Goal: Task Accomplishment & Management: Use online tool/utility

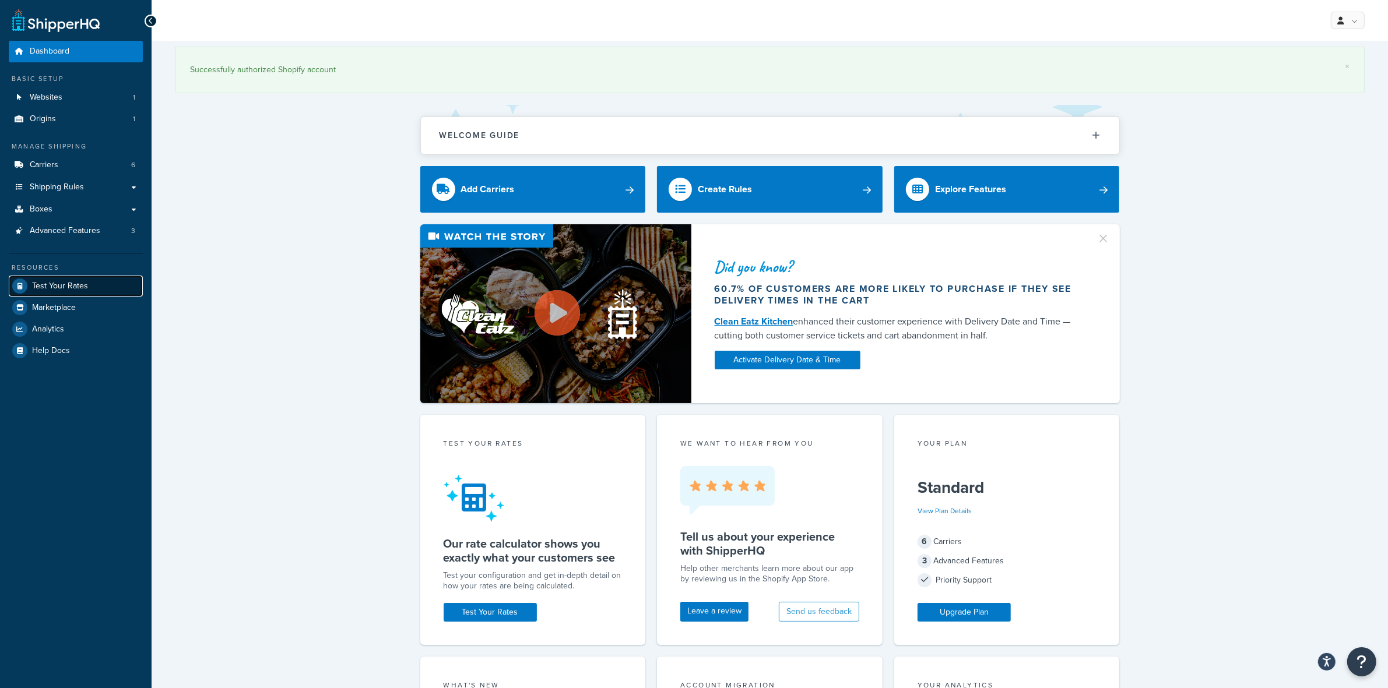
click at [68, 286] on span "Test Your Rates" at bounding box center [60, 287] width 56 height 10
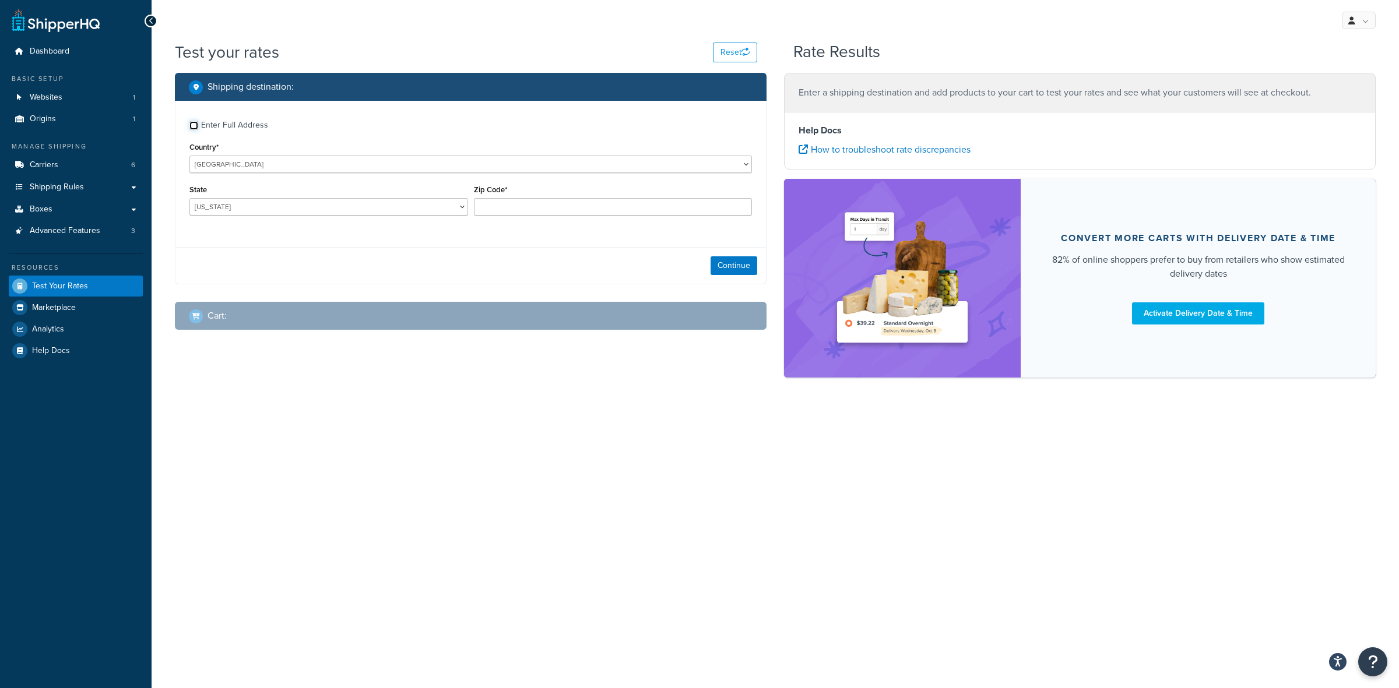
click at [194, 124] on input "Enter Full Address" at bounding box center [193, 125] width 9 height 9
checkbox input "true"
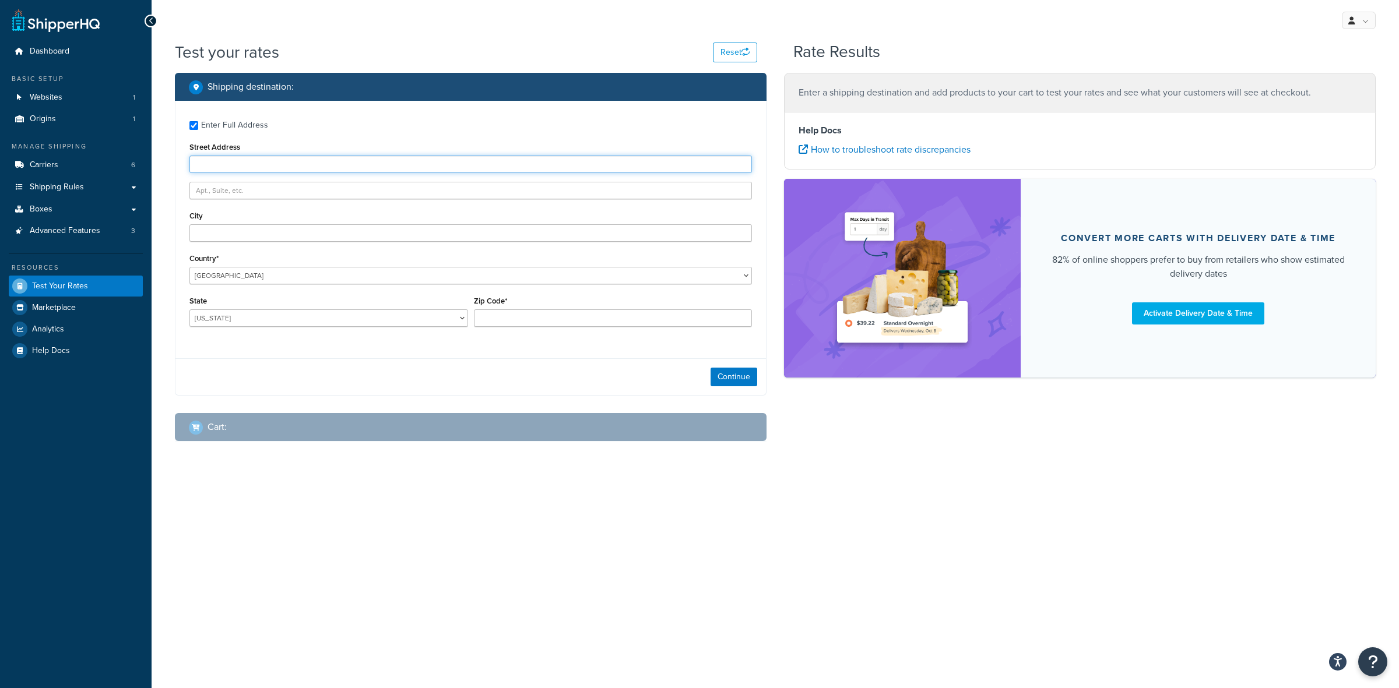
paste input "[STREET_ADDRESS]"
type input "[STREET_ADDRESS]"
paste input "OWENSBORO"
type input "OWENSBORO"
click at [251, 321] on select "[US_STATE] [US_STATE] [US_STATE] [US_STATE] [US_STATE] Armed Forces Americas Ar…" at bounding box center [328, 318] width 279 height 17
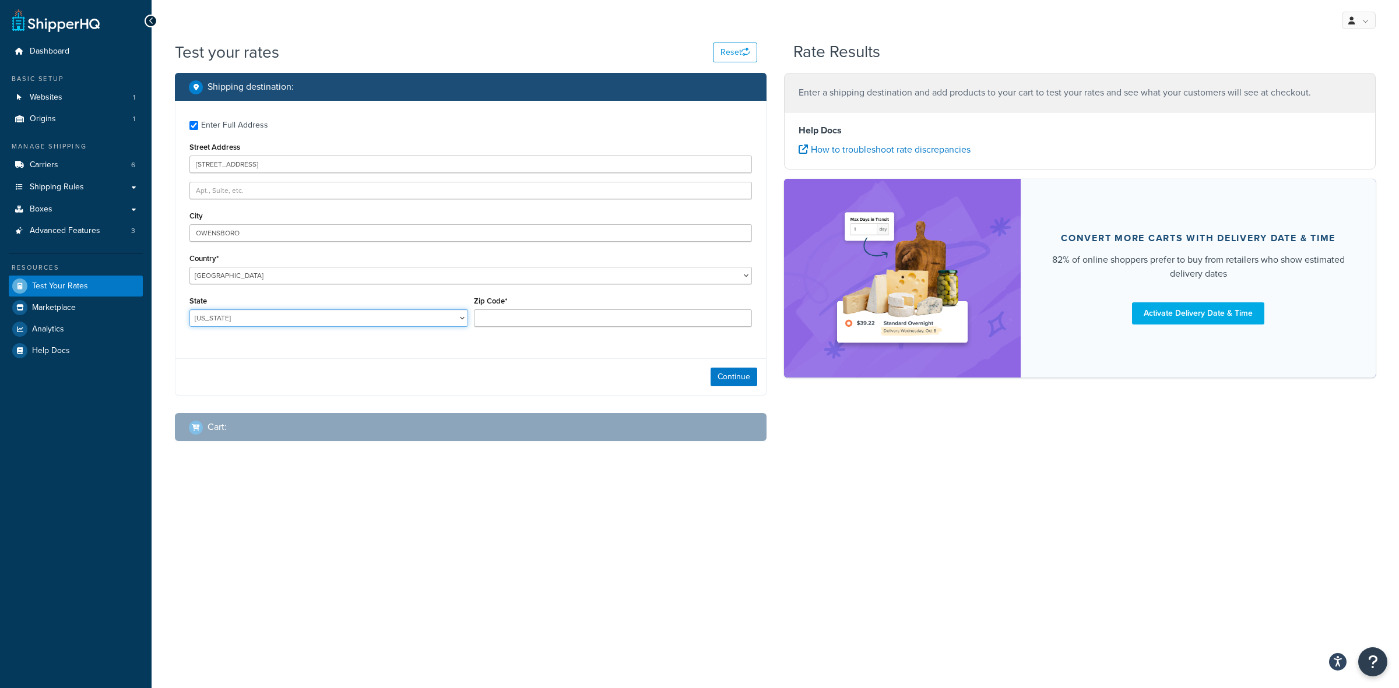
select select "KY"
click at [189, 310] on select "[US_STATE] [US_STATE] [US_STATE] [US_STATE] [US_STATE] Armed Forces Americas Ar…" at bounding box center [328, 318] width 279 height 17
click at [512, 319] on input "Zip Code*" at bounding box center [613, 318] width 279 height 17
type input "42303"
click at [716, 375] on button "Continue" at bounding box center [734, 377] width 47 height 19
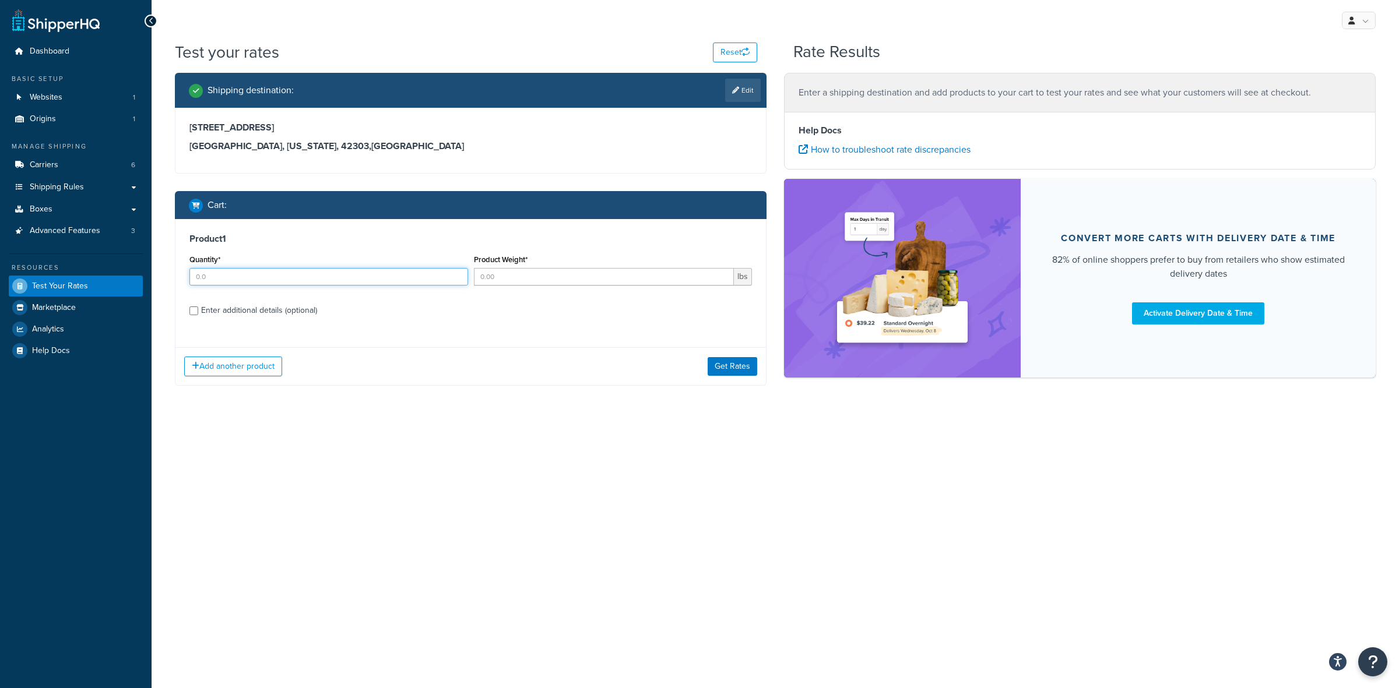
click at [199, 275] on input "Quantity*" at bounding box center [328, 276] width 279 height 17
type input "30"
click at [484, 278] on input "Product Weight*" at bounding box center [604, 276] width 261 height 17
type input "1.75"
click at [258, 315] on div "Enter additional details (optional)" at bounding box center [259, 311] width 116 height 16
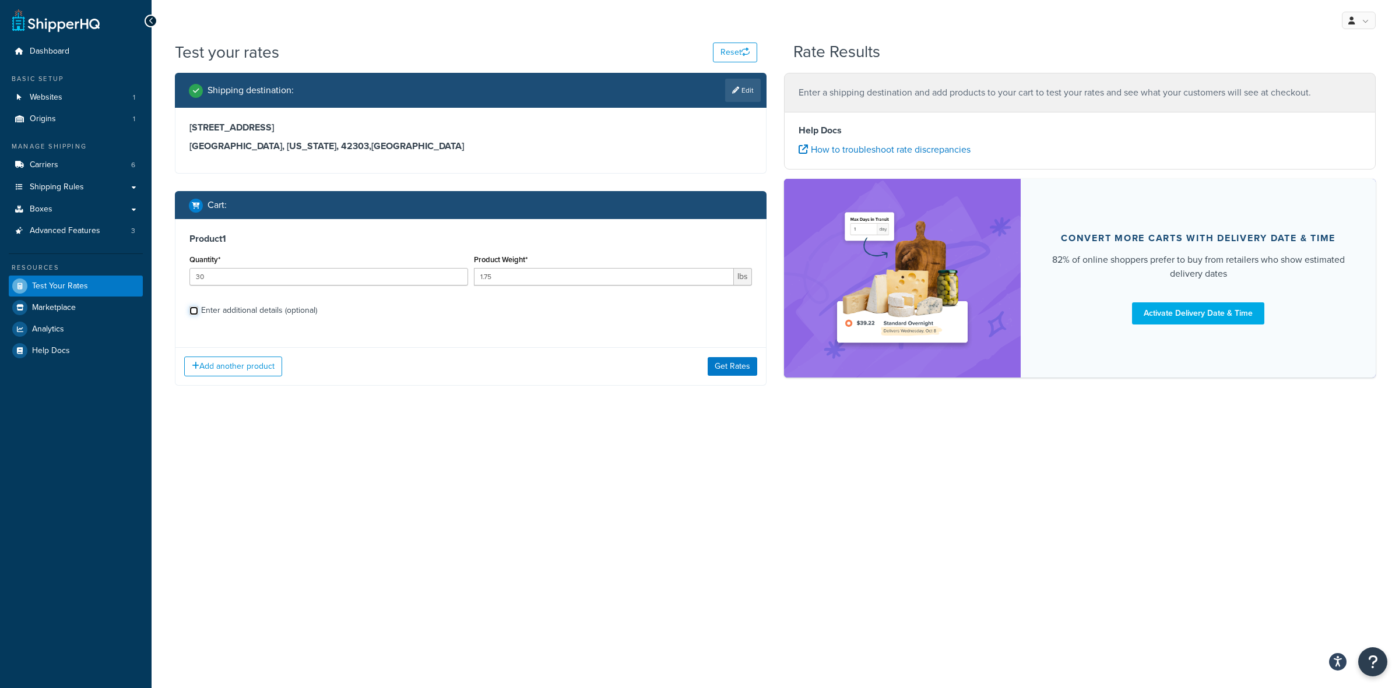
click at [198, 315] on input "Enter additional details (optional)" at bounding box center [193, 311] width 9 height 9
checkbox input "true"
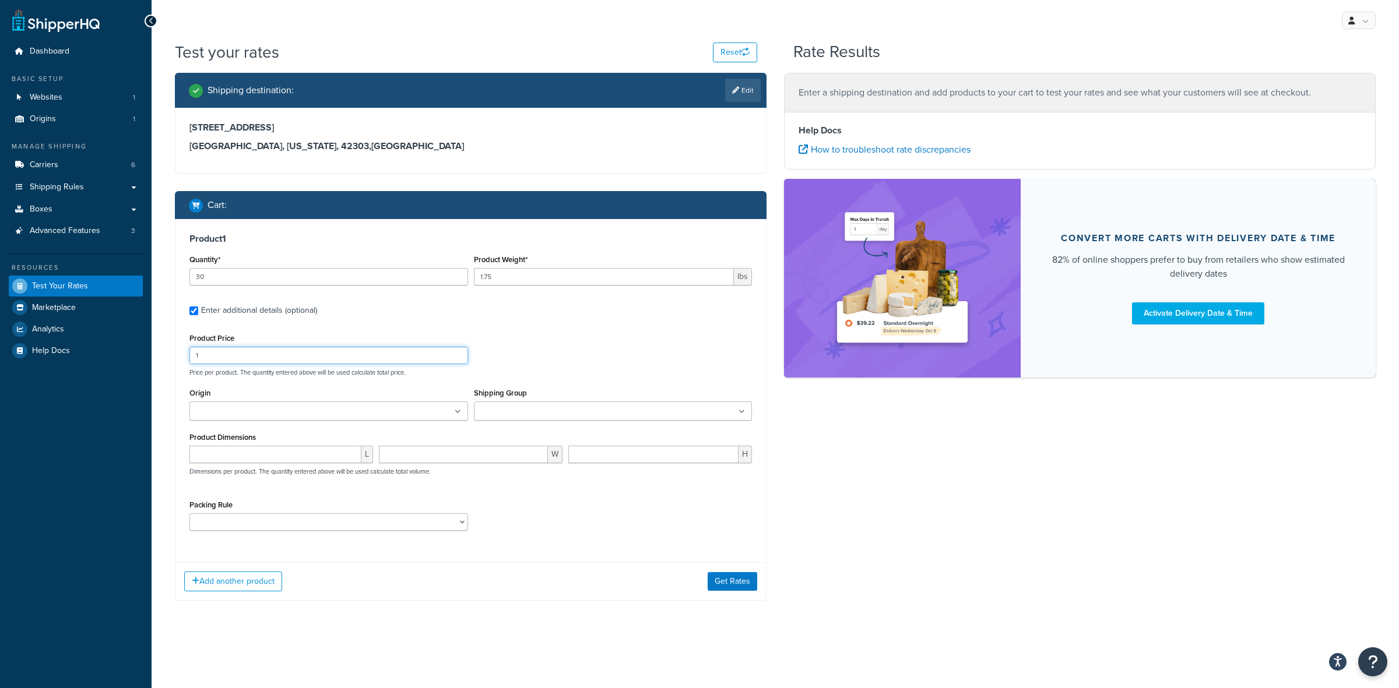
click at [328, 361] on input "1" at bounding box center [328, 355] width 279 height 17
type input "21"
click at [502, 400] on div "Shipping Group ACC CAN-11 CAN-11-TST CAN-26 CAN-3 DIF-KIT DIF-KIT-TST DIF-REF G…" at bounding box center [613, 403] width 279 height 36
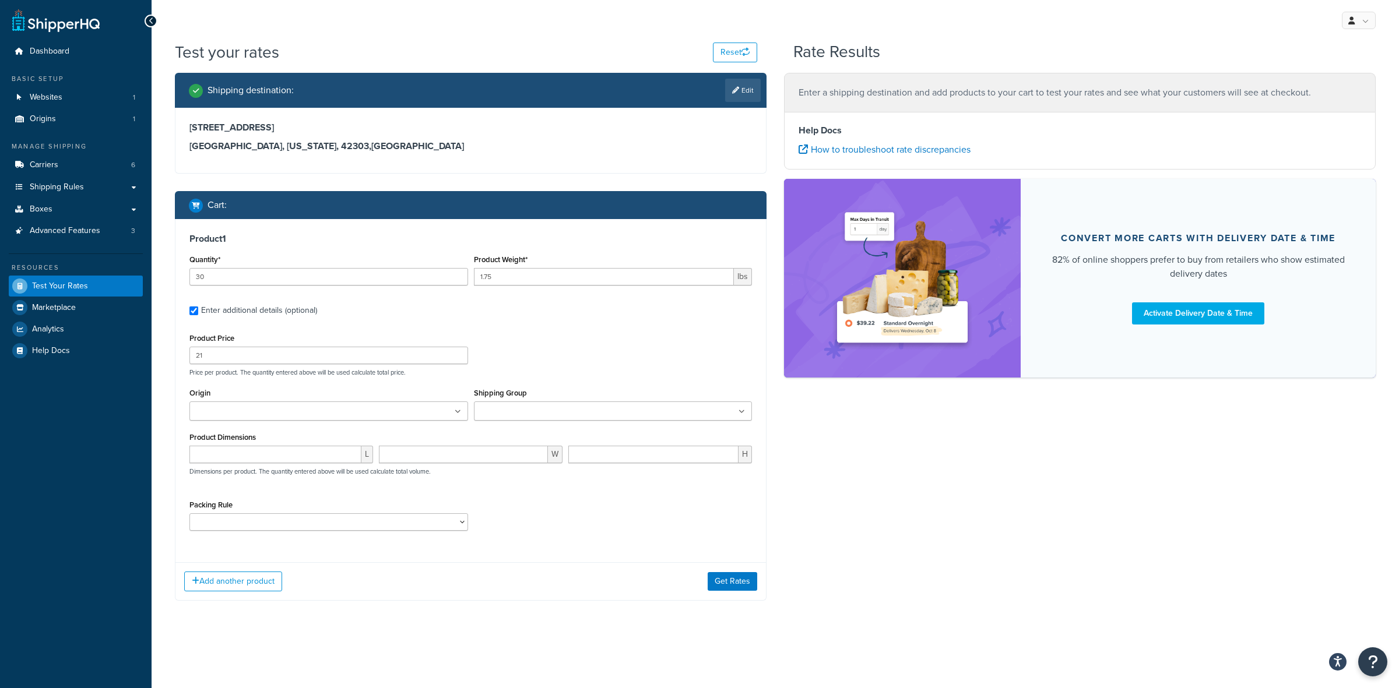
click at [436, 417] on ul at bounding box center [328, 411] width 279 height 19
click at [733, 416] on ul at bounding box center [613, 411] width 279 height 19
click at [396, 518] on select "ACC-CCK ACC-LIN-CER/HANG ACC-NAIL BRUSH CAN-11 CAN-11-TST CAN-26 CAN-3 DIF-KIT …" at bounding box center [328, 524] width 279 height 17
select select "77343"
click at [189, 518] on select "ACC-CCK ACC-LIN-CER/HANG ACC-NAIL BRUSH CAN-11 CAN-11-TST CAN-26 CAN-3 DIF-KIT …" at bounding box center [328, 524] width 279 height 17
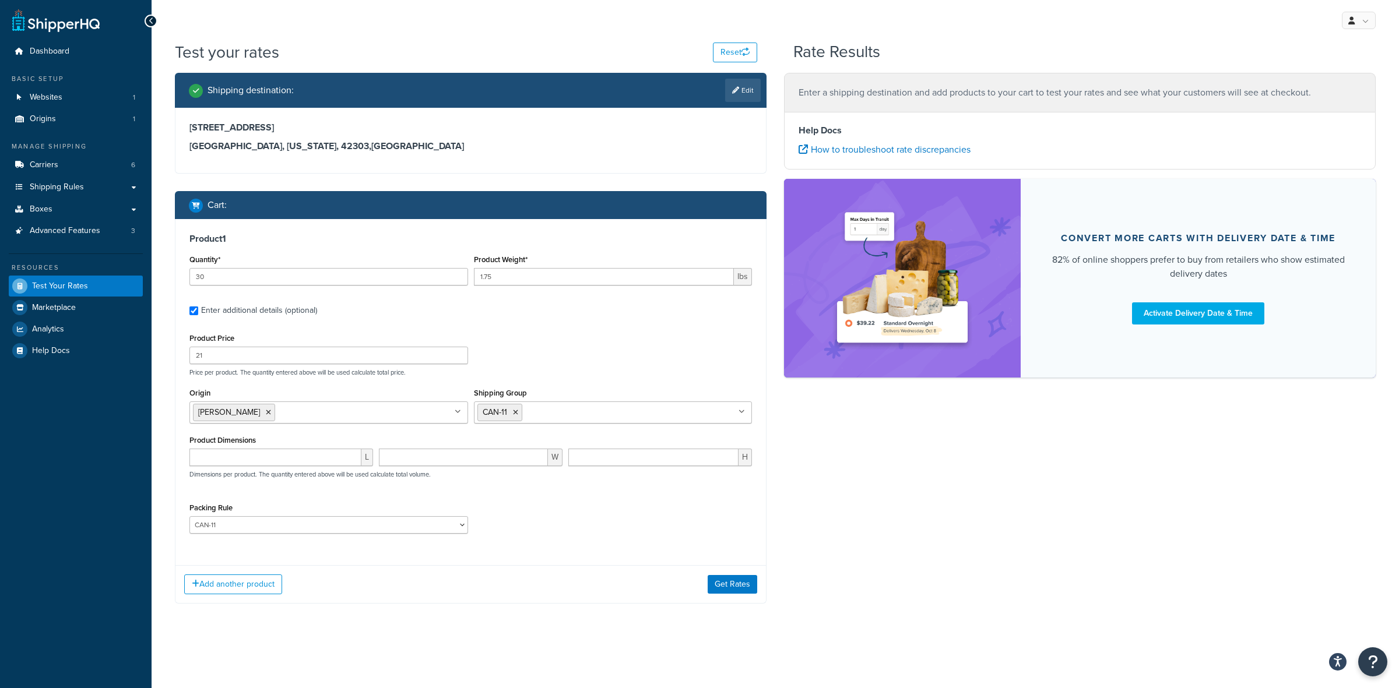
click at [630, 522] on div "Packing Rule ACC-CCK ACC-LIN-CER/HANG ACC-NAIL BRUSH CAN-11 CAN-11-TST CAN-26 C…" at bounding box center [471, 521] width 568 height 43
click at [260, 589] on button "Add another product" at bounding box center [233, 585] width 98 height 20
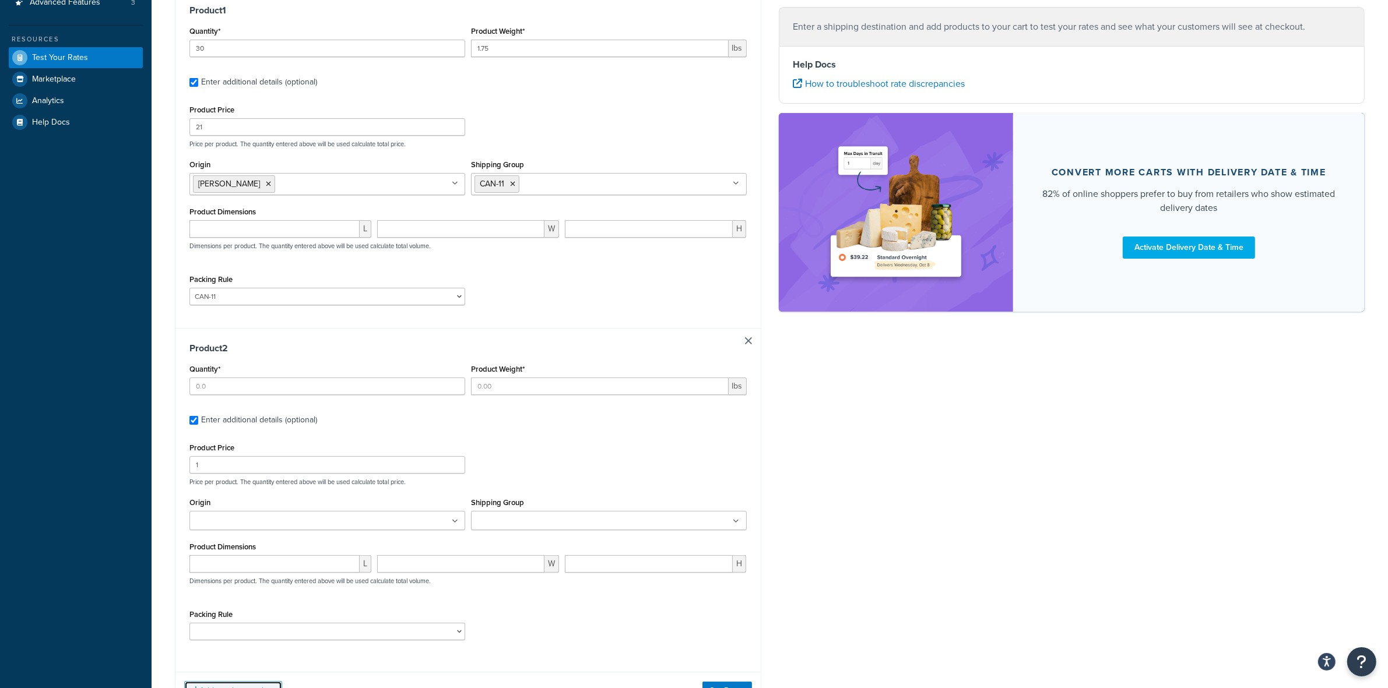
scroll to position [291, 0]
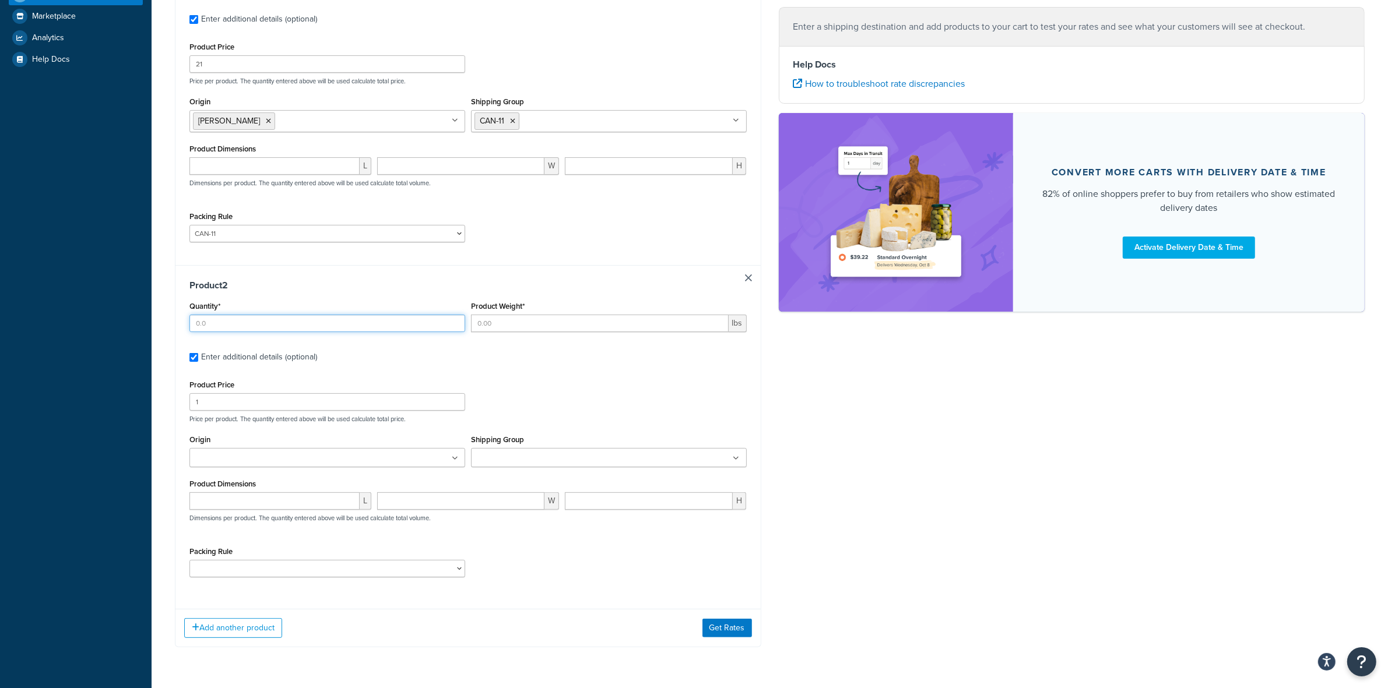
click at [219, 328] on input "Quantity*" at bounding box center [327, 323] width 276 height 17
type input "5"
type input "1.5"
type input "0"
click at [561, 465] on input "Shipping Group" at bounding box center [525, 458] width 103 height 13
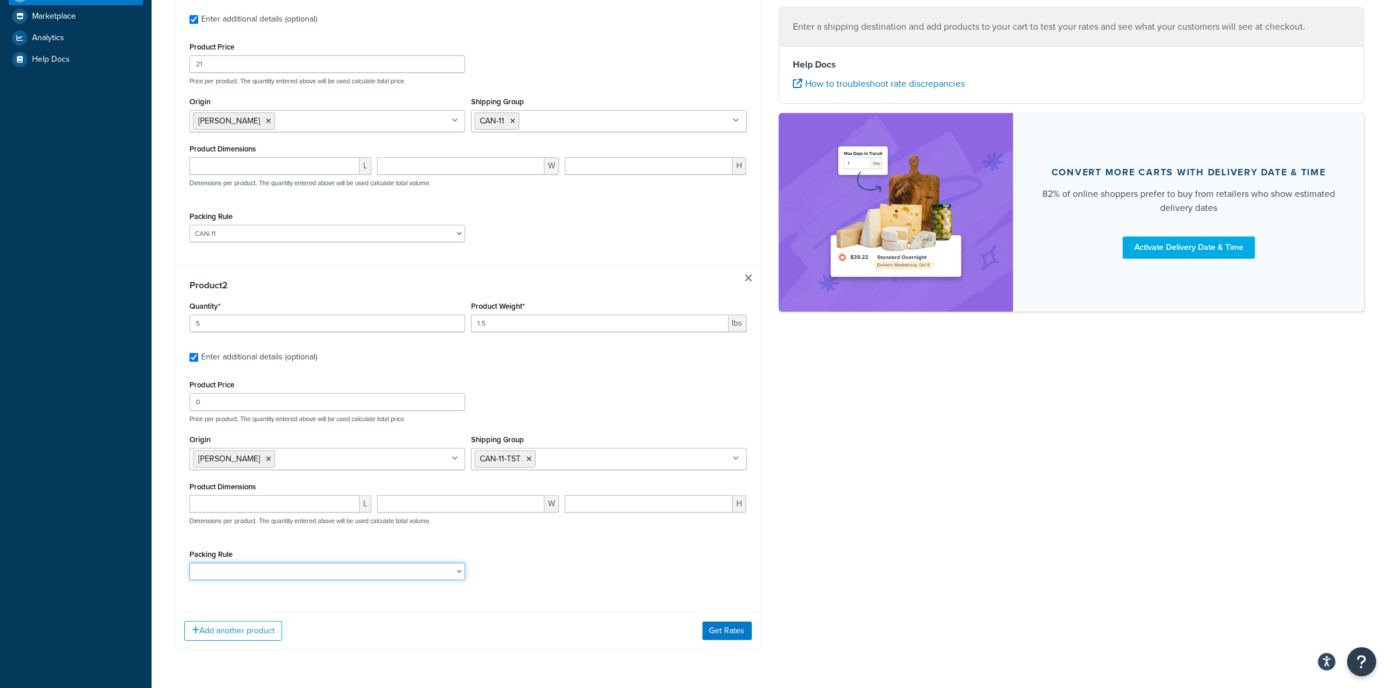
click at [319, 576] on select "ACC-CCK ACC-LIN-CER/HANG ACC-NAIL BRUSH CAN-11 CAN-11-TST CAN-26 CAN-3 DIF-KIT …" at bounding box center [327, 571] width 276 height 17
select select "81543"
click at [189, 565] on select "ACC-CCK ACC-LIN-CER/HANG ACC-NAIL BRUSH CAN-11 CAN-11-TST CAN-26 CAN-3 DIF-KIT …" at bounding box center [327, 571] width 276 height 17
click at [263, 628] on button "Add another product" at bounding box center [233, 631] width 98 height 20
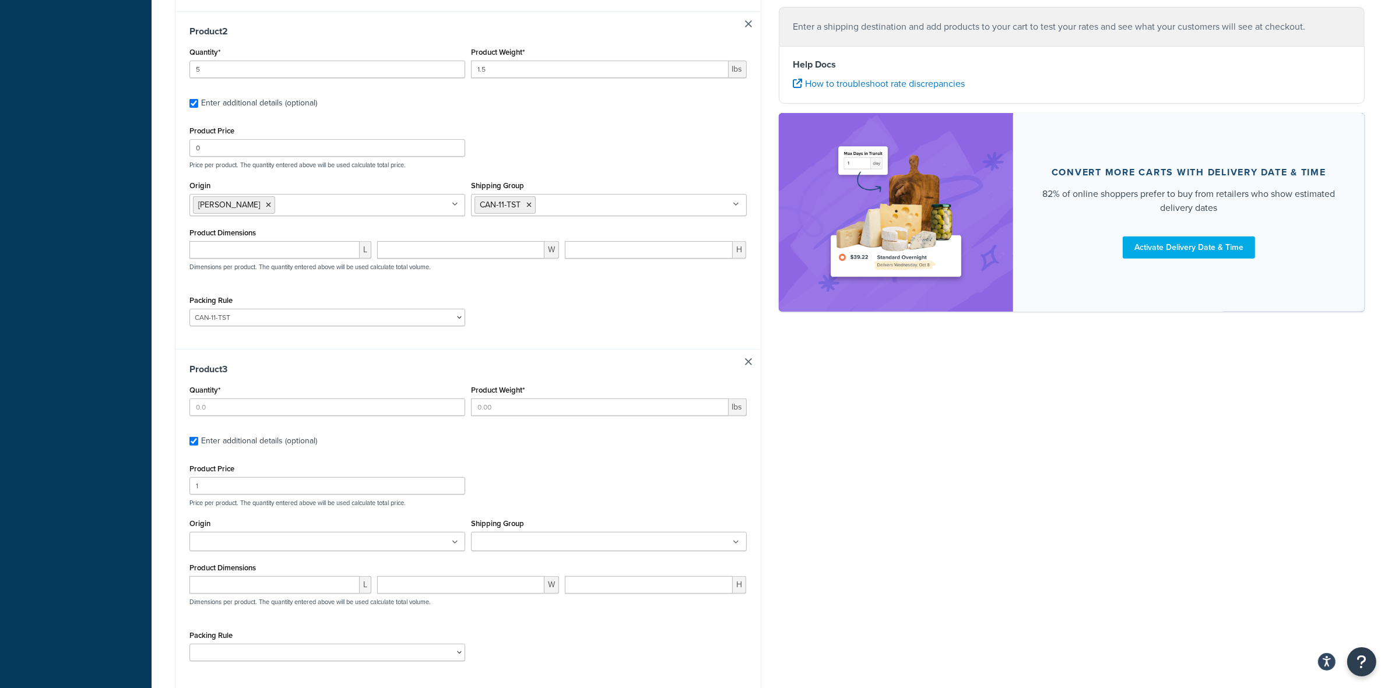
scroll to position [583, 0]
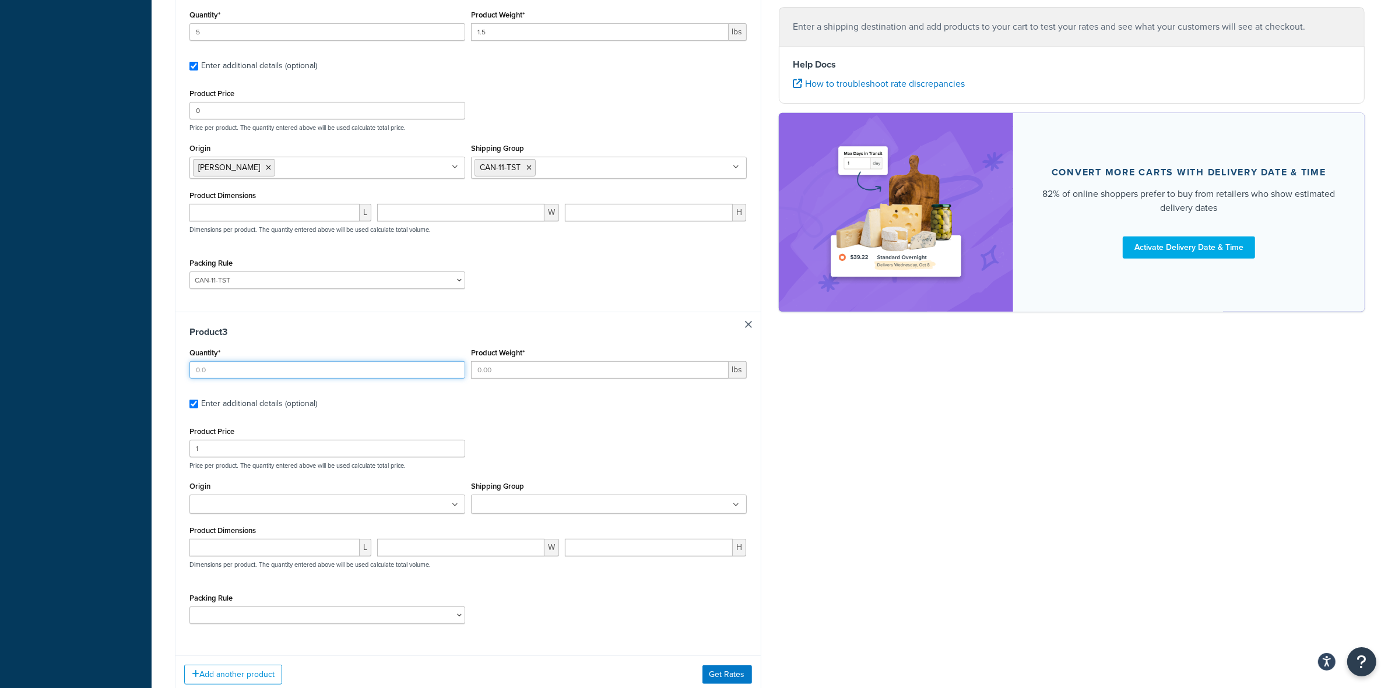
click at [228, 377] on input "Quantity*" at bounding box center [327, 369] width 276 height 17
type input "12"
type input ".65"
type input "12"
click at [592, 508] on ul at bounding box center [609, 504] width 276 height 19
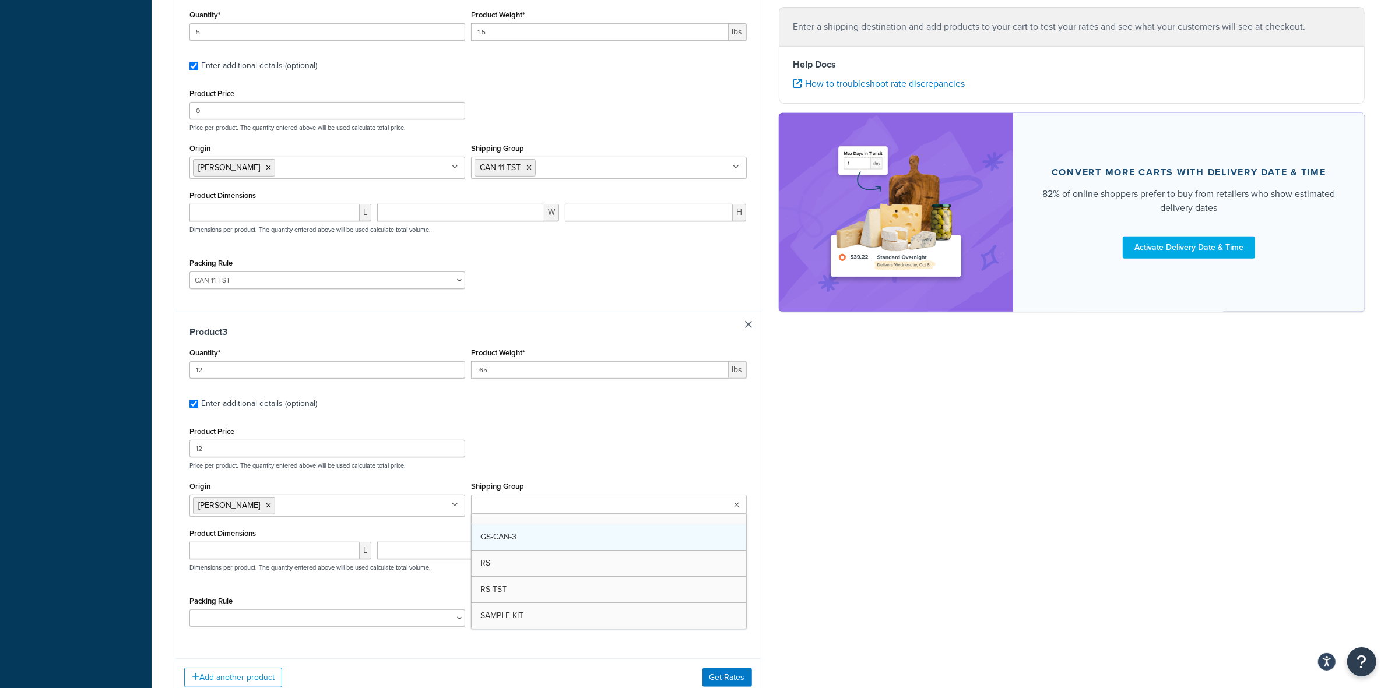
scroll to position [174, 0]
click at [356, 619] on select "ACC-CCK ACC-LIN-CER/HANG ACC-NAIL BRUSH CAN-11 CAN-11-TST CAN-26 CAN-3 DIF-KIT …" at bounding box center [327, 618] width 276 height 17
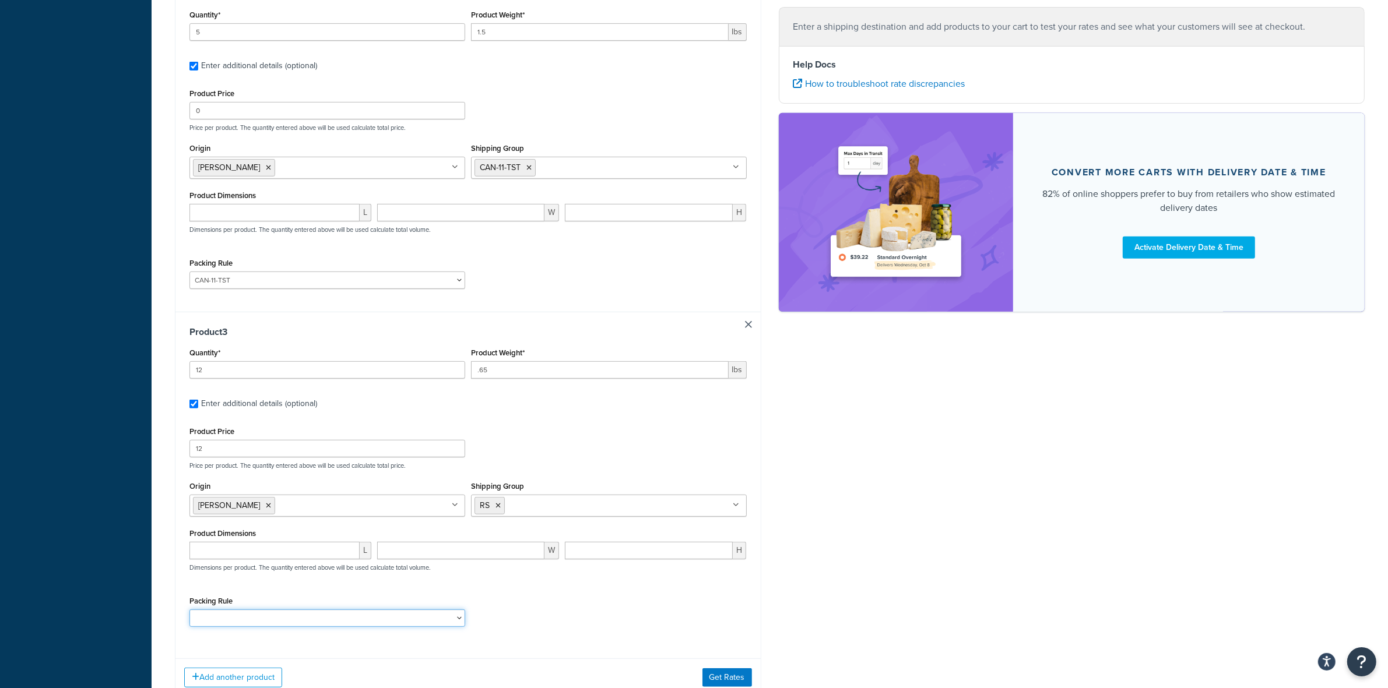
select select "77359"
click at [189, 614] on select "ACC-CCK ACC-LIN-CER/HANG ACC-NAIL BRUSH CAN-11 CAN-11-TST CAN-26 CAN-3 DIF-KIT …" at bounding box center [327, 618] width 276 height 17
click at [716, 673] on button "Get Rates" at bounding box center [727, 678] width 50 height 19
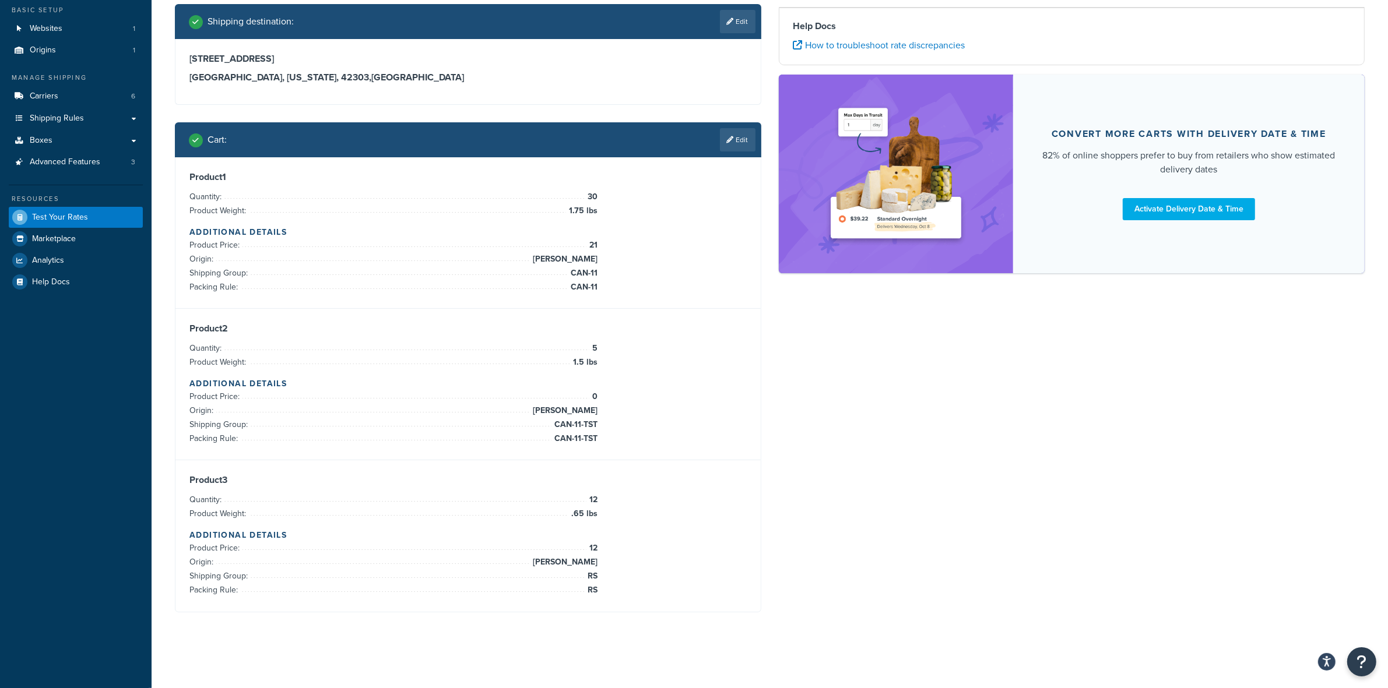
scroll to position [68, 0]
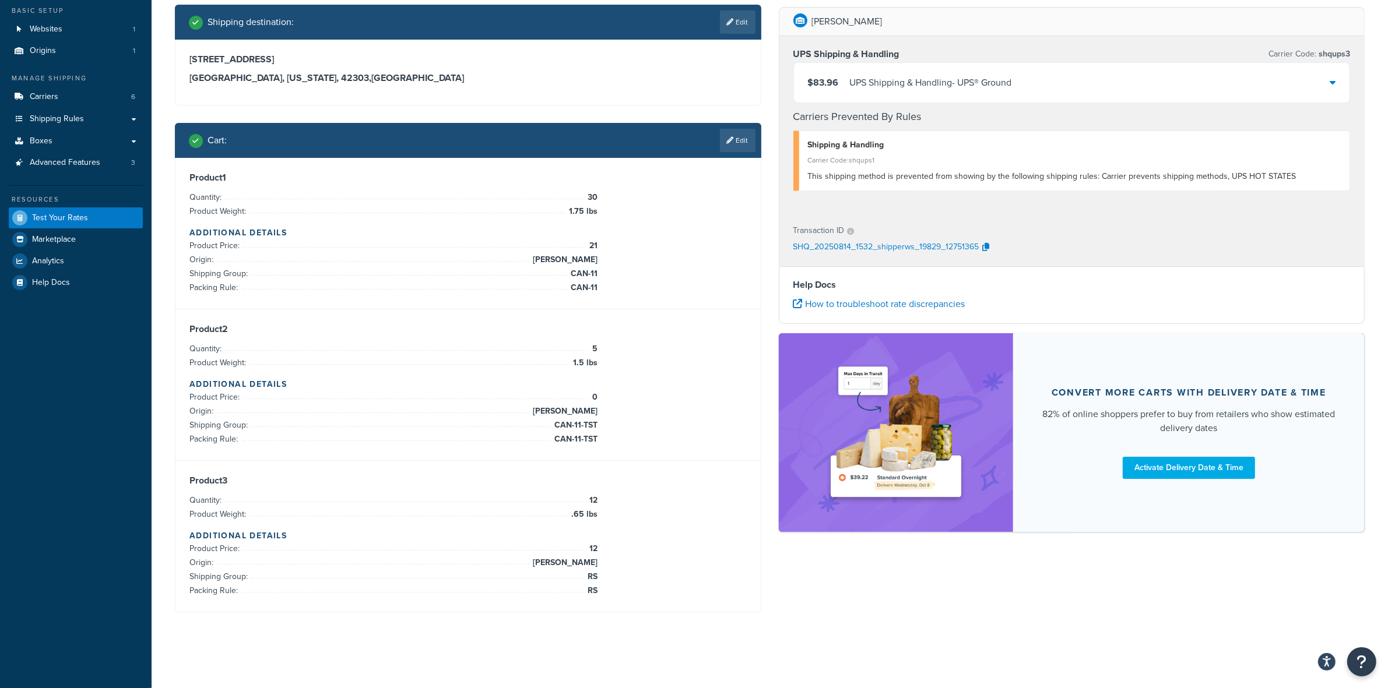
click at [952, 90] on div "UPS Shipping & Handling - UPS® Ground" at bounding box center [931, 83] width 162 height 16
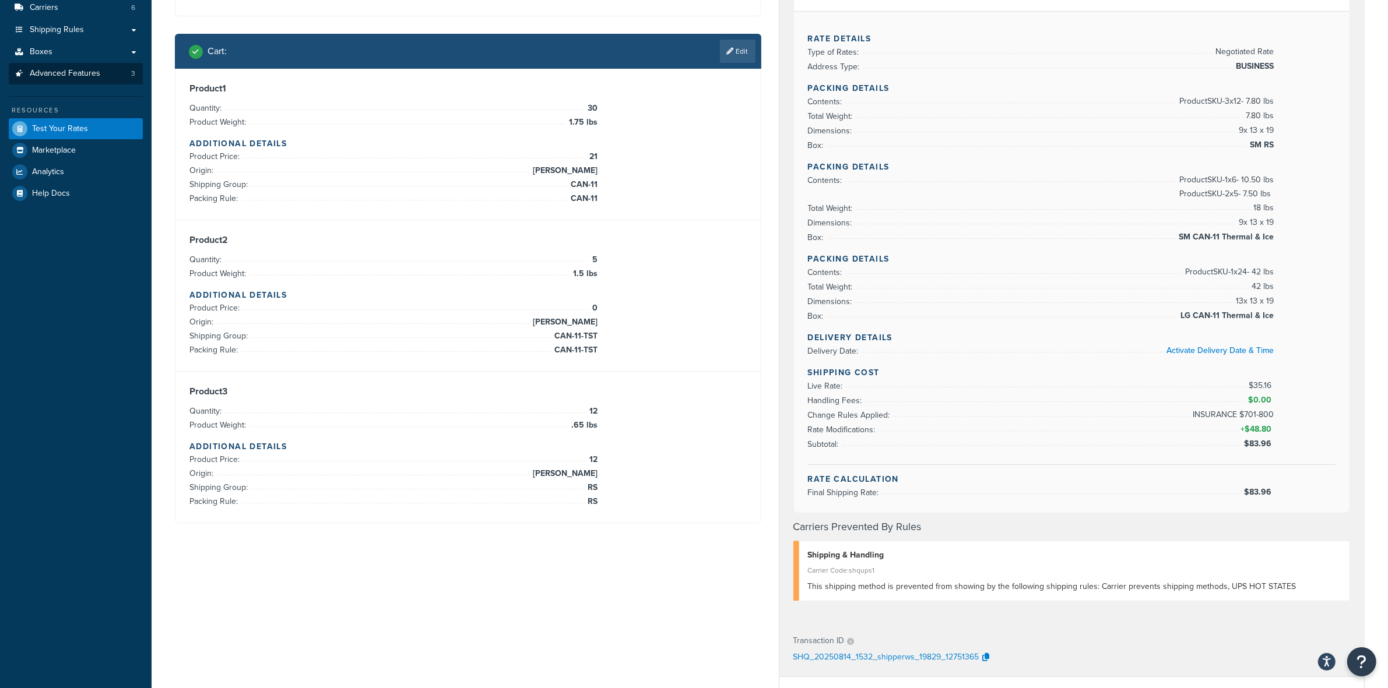
scroll to position [0, 0]
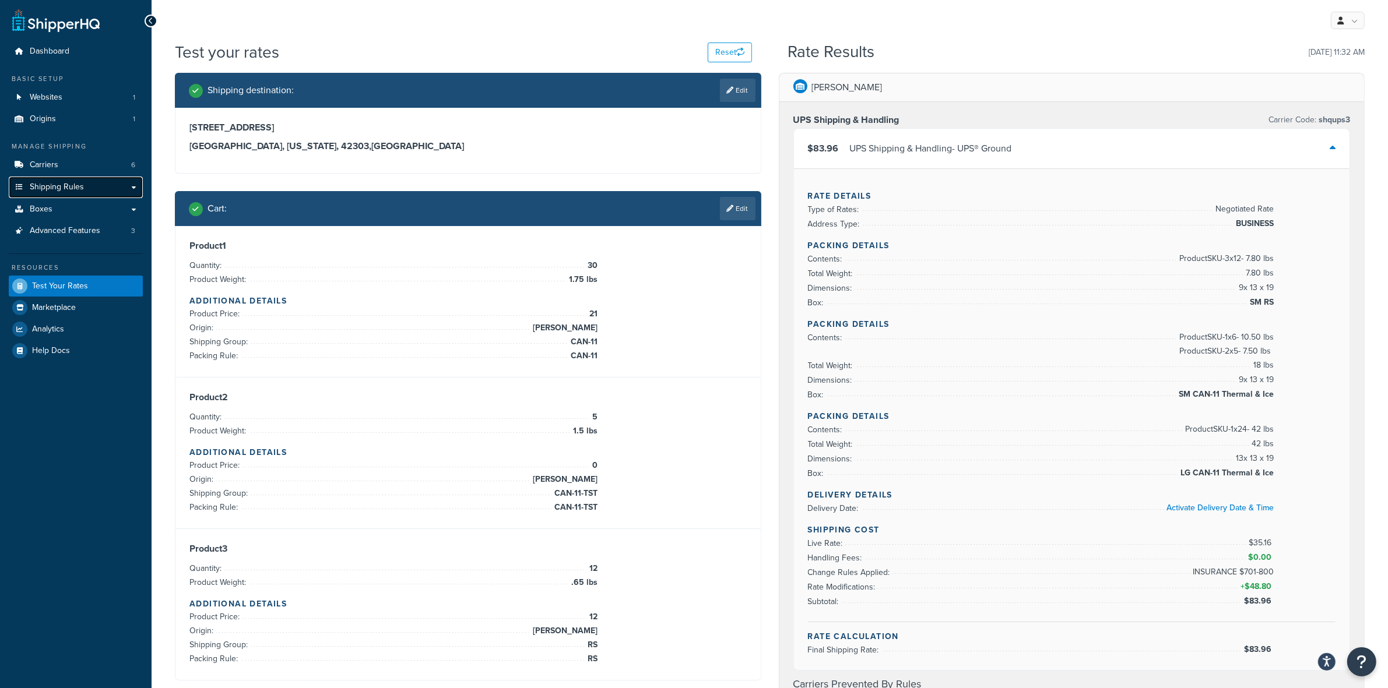
click at [58, 187] on span "Shipping Rules" at bounding box center [57, 187] width 54 height 10
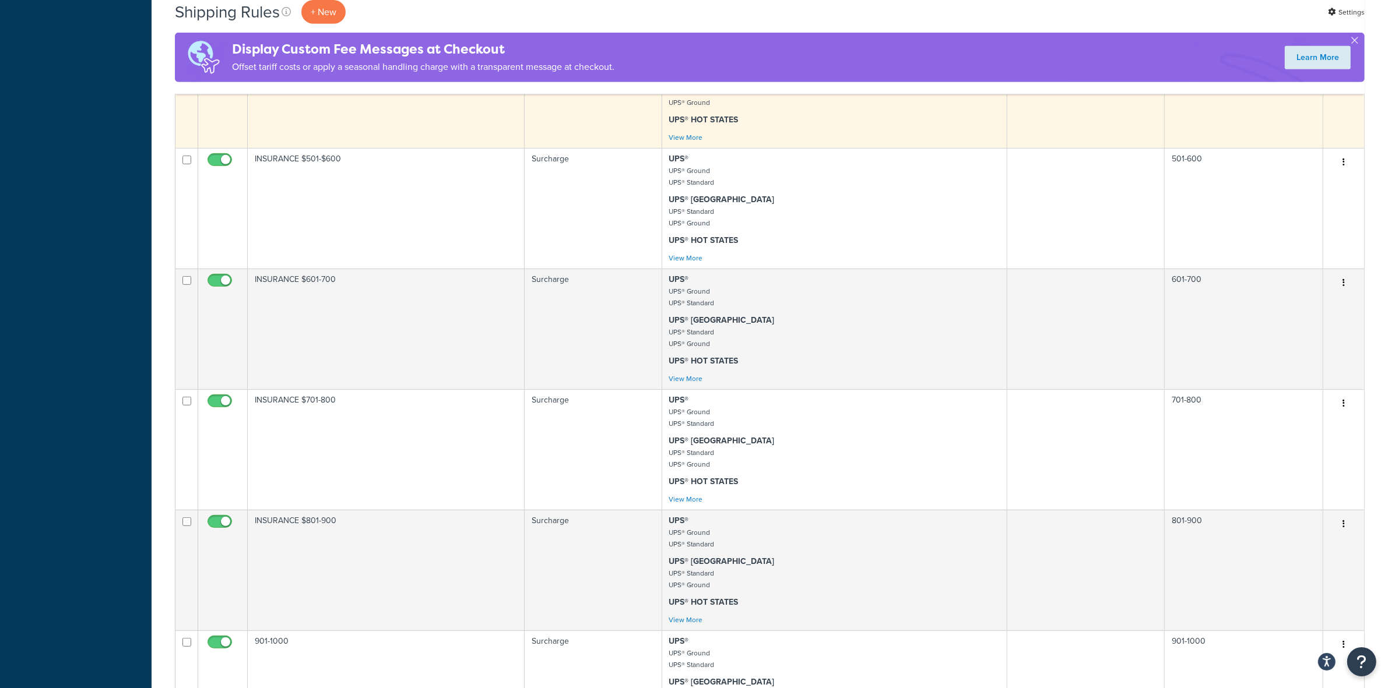
scroll to position [656, 0]
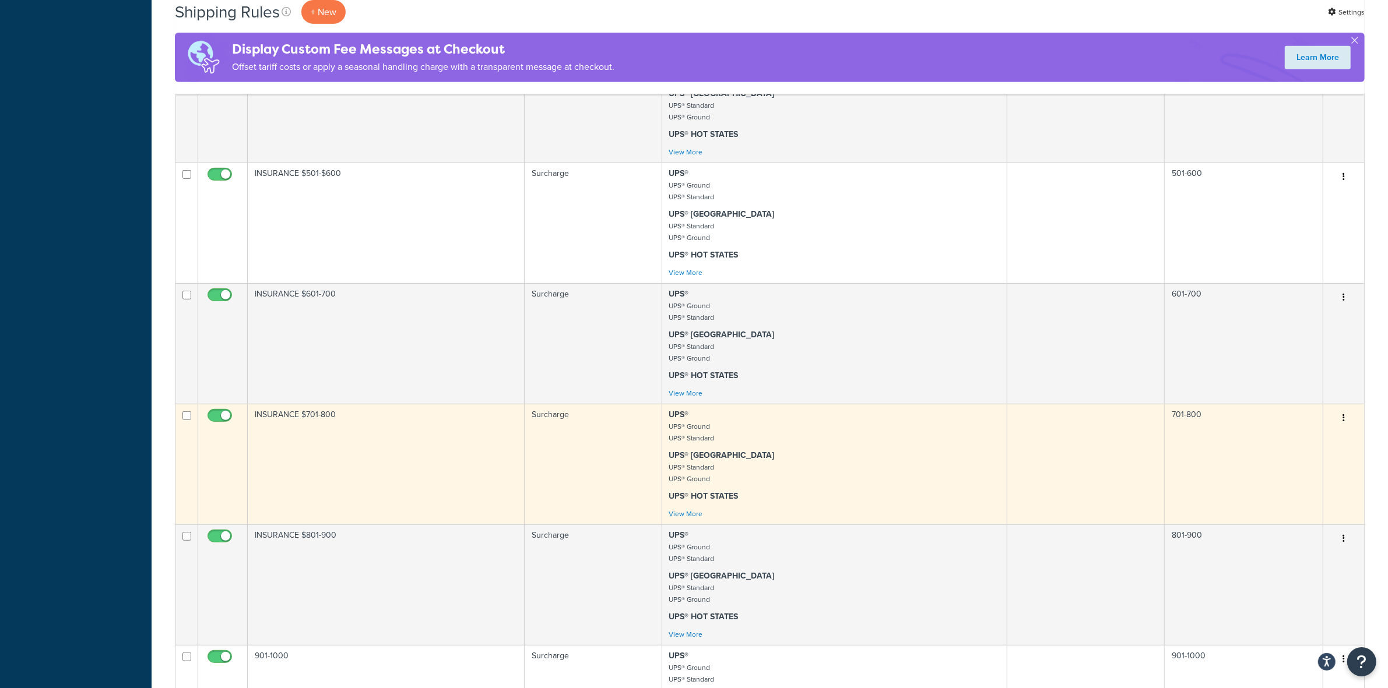
click at [1345, 428] on button "button" at bounding box center [1343, 418] width 16 height 19
click at [1295, 452] on link "Edit" at bounding box center [1305, 440] width 92 height 24
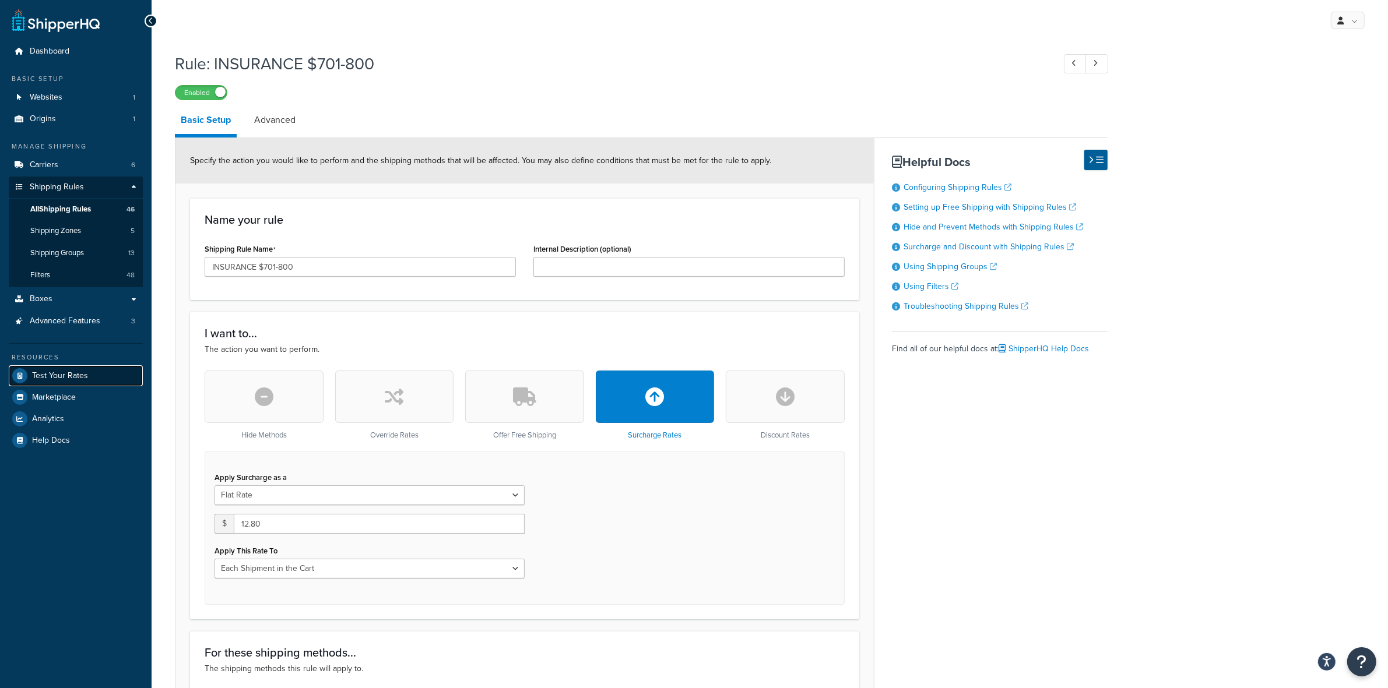
click at [47, 377] on span "Test Your Rates" at bounding box center [60, 376] width 56 height 10
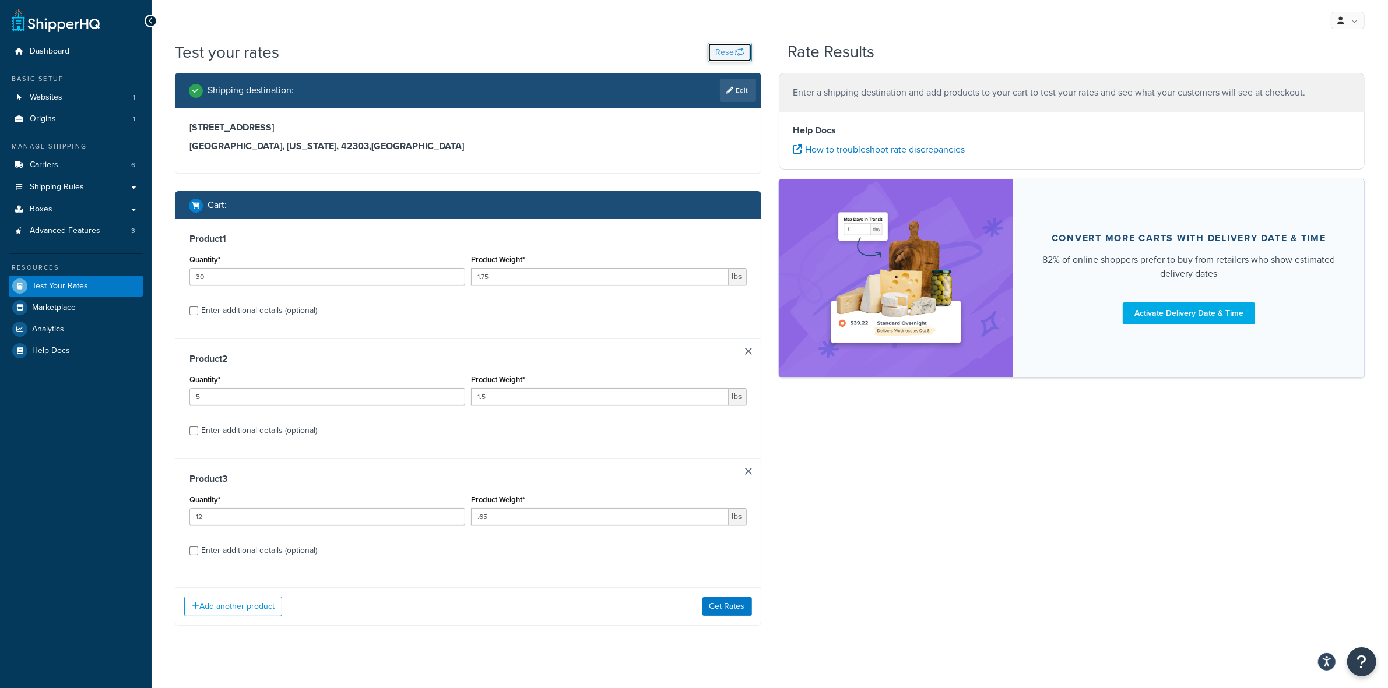
click at [736, 53] on icon "button" at bounding box center [740, 52] width 8 height 8
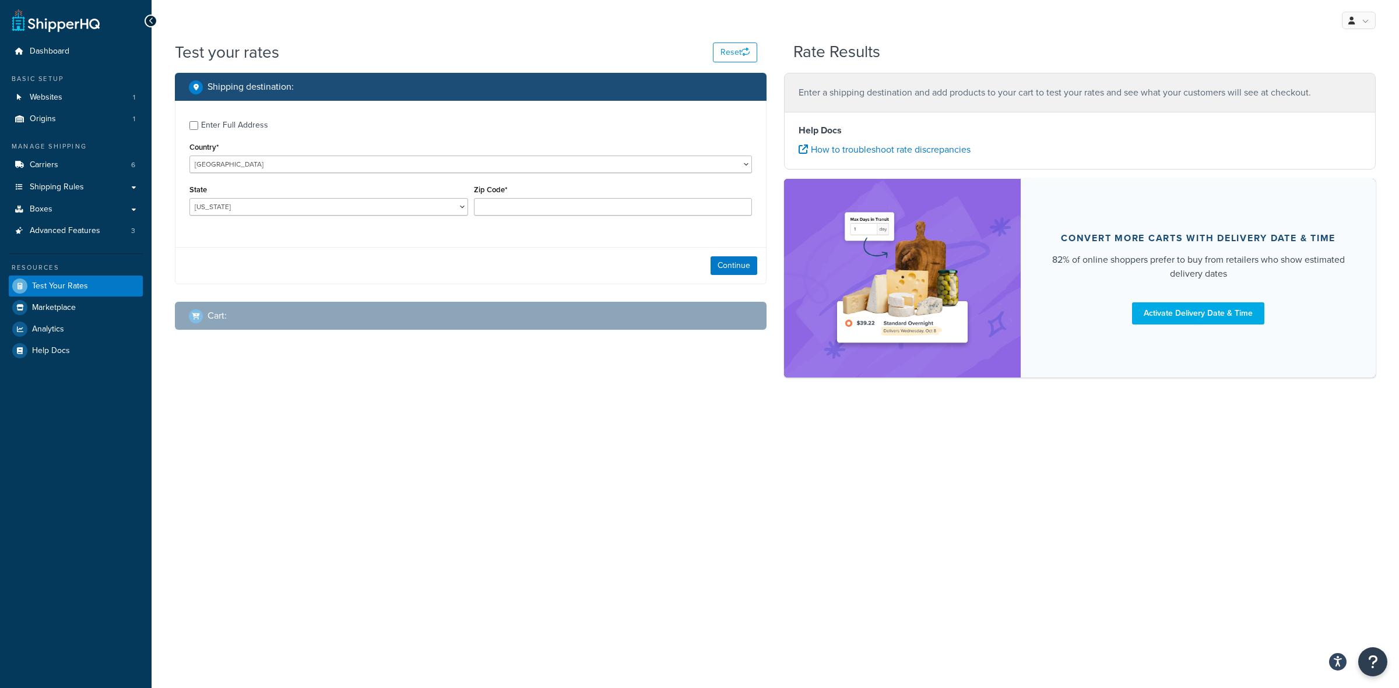
click at [202, 126] on div "Enter Full Address" at bounding box center [234, 125] width 67 height 16
click at [198, 126] on input "Enter Full Address" at bounding box center [193, 125] width 9 height 9
checkbox input "true"
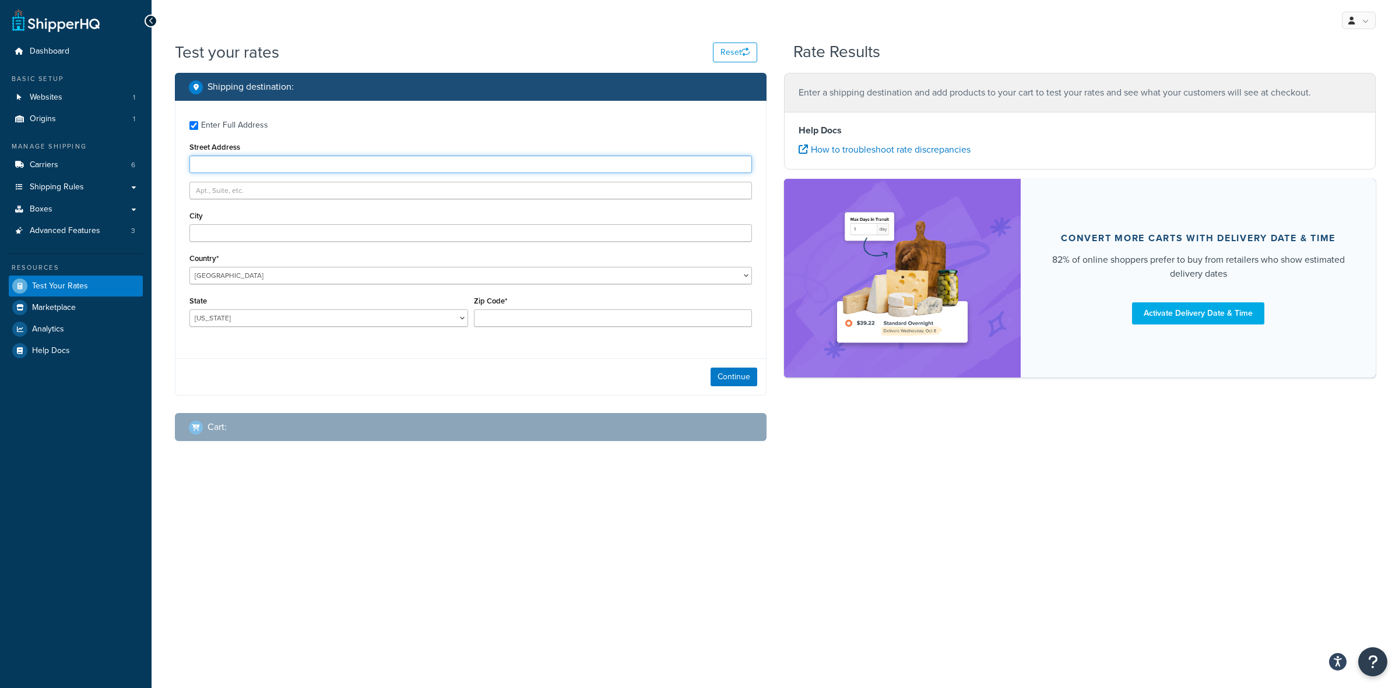
paste input "151 E SPRING ST"
type input "151 E SPRING ST"
paste input "NEW ALBANY"
type input "NEW ALBANY"
click at [217, 319] on select "[US_STATE] [US_STATE] [US_STATE] [US_STATE] [US_STATE] Armed Forces Americas Ar…" at bounding box center [328, 318] width 279 height 17
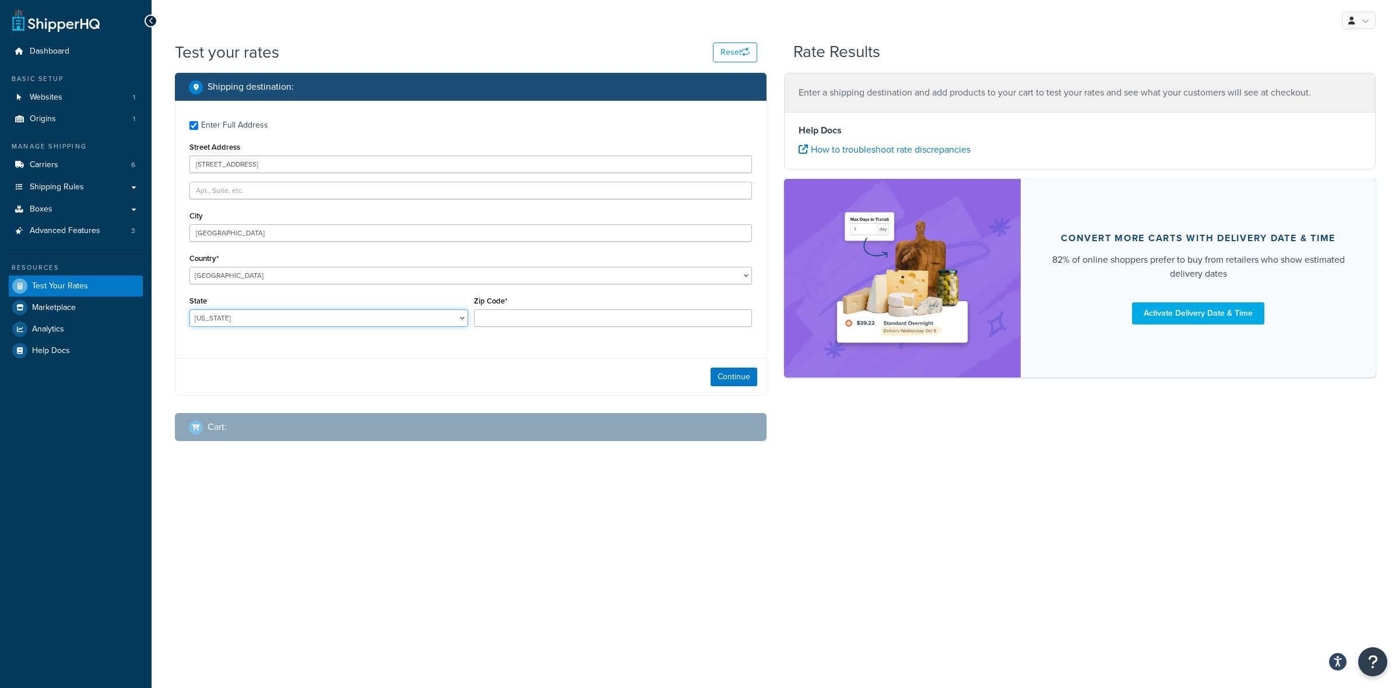
select select "IN"
click at [189, 310] on select "[US_STATE] [US_STATE] [US_STATE] [US_STATE] [US_STATE] Armed Forces Americas Ar…" at bounding box center [328, 318] width 279 height 17
click at [583, 315] on input "Zip Code*" at bounding box center [613, 318] width 279 height 17
type input "47150"
click at [587, 345] on div "Enter Full Address Street Address 151 E SPRING ST City NEW ALBANY Country* Unit…" at bounding box center [470, 225] width 590 height 249
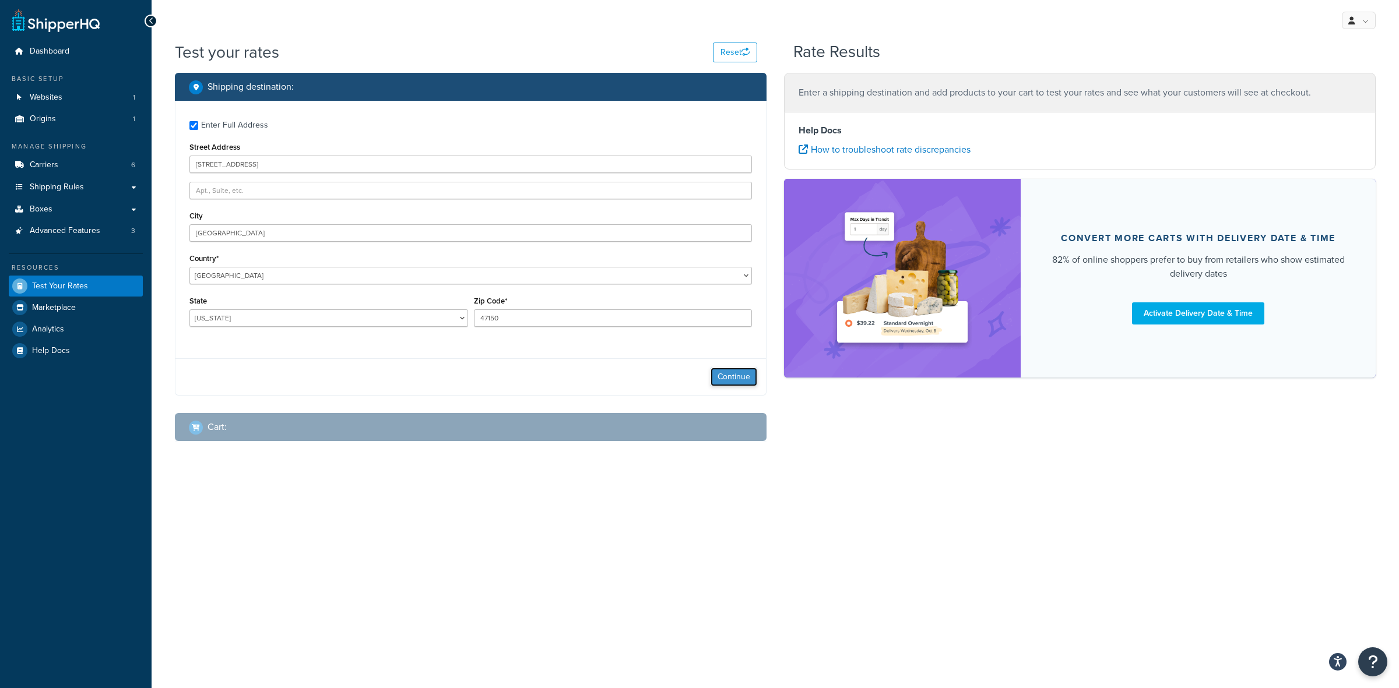
click at [730, 385] on button "Continue" at bounding box center [734, 377] width 47 height 19
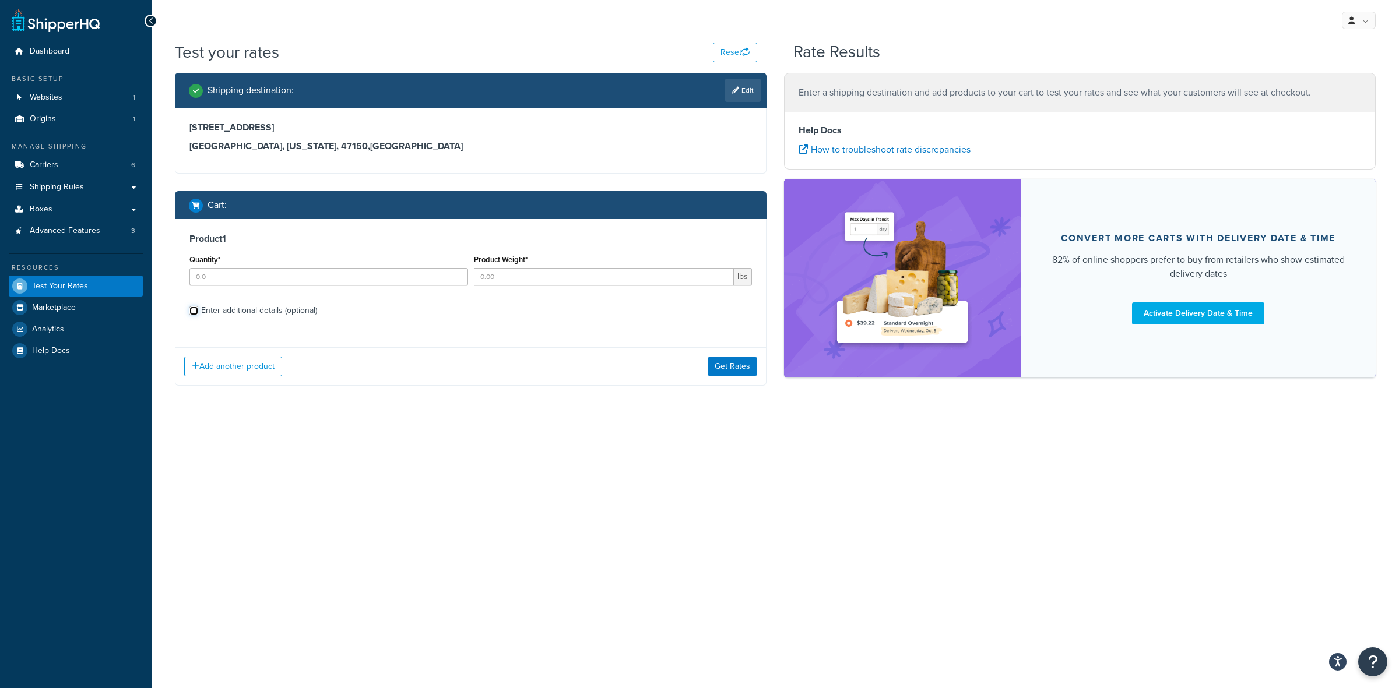
click at [196, 313] on input "Enter additional details (optional)" at bounding box center [193, 311] width 9 height 9
checkbox input "true"
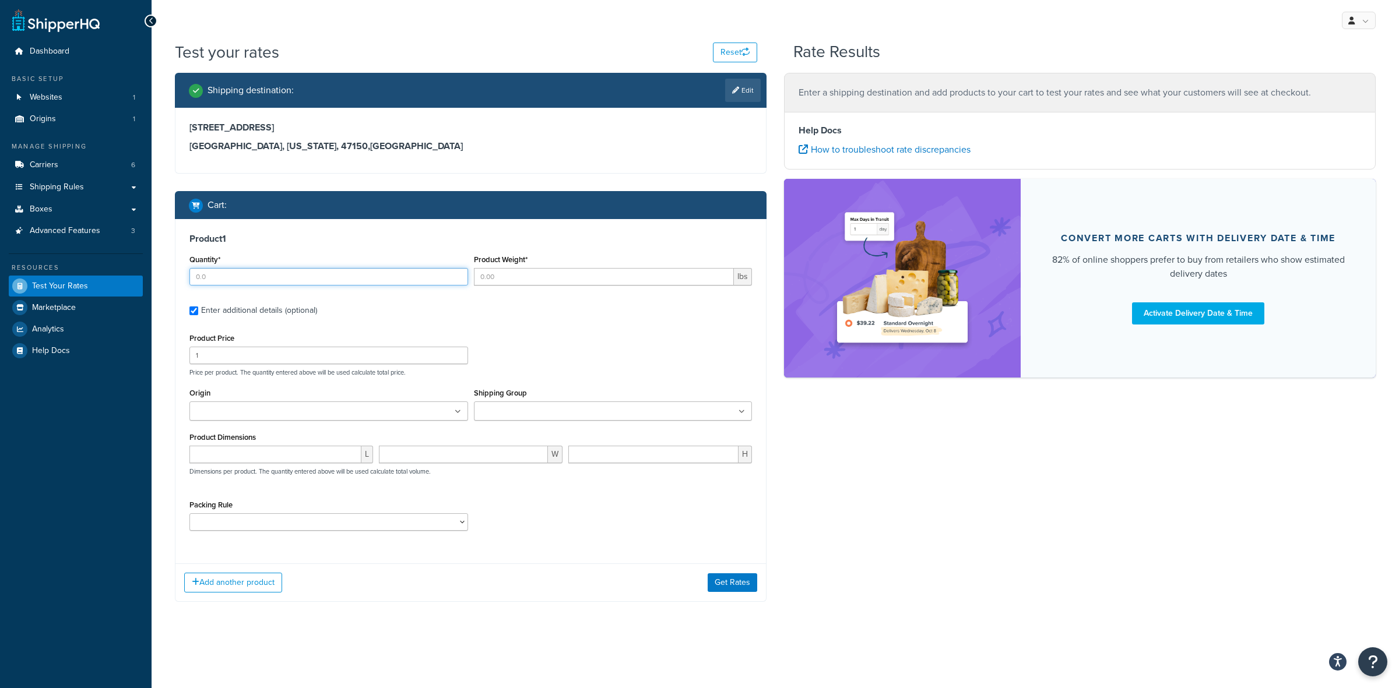
click at [210, 275] on input "Quantity*" at bounding box center [328, 276] width 279 height 17
type input "36"
type input "1.75"
type input "21"
click at [540, 412] on input "Shipping Group" at bounding box center [528, 412] width 103 height 13
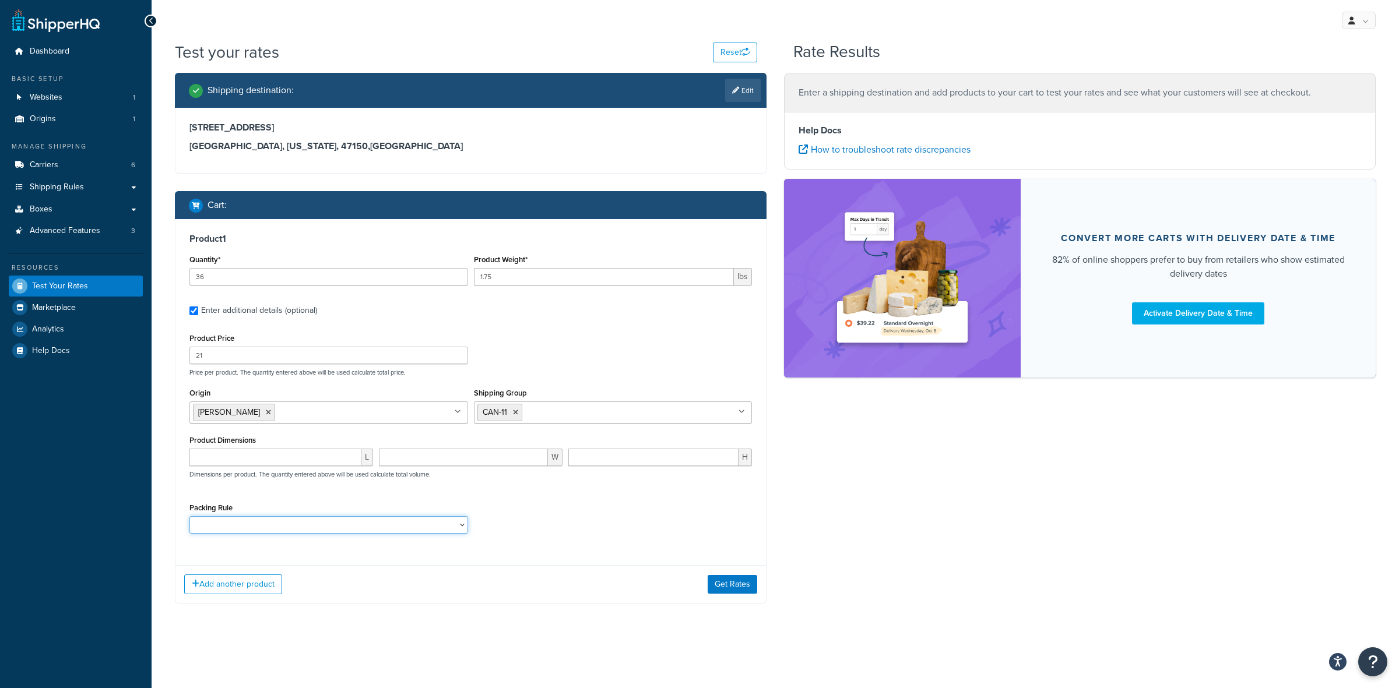
click at [356, 520] on select "ACC-CCK ACC-LIN-CER/HANG ACC-NAIL BRUSH CAN-11 CAN-11-TST CAN-26 CAN-3 DIF-KIT …" at bounding box center [328, 524] width 279 height 17
select select "77343"
click at [189, 518] on select "ACC-CCK ACC-LIN-CER/HANG ACC-NAIL BRUSH CAN-11 CAN-11-TST CAN-26 CAN-3 DIF-KIT …" at bounding box center [328, 524] width 279 height 17
click at [237, 595] on button "Add another product" at bounding box center [233, 585] width 98 height 20
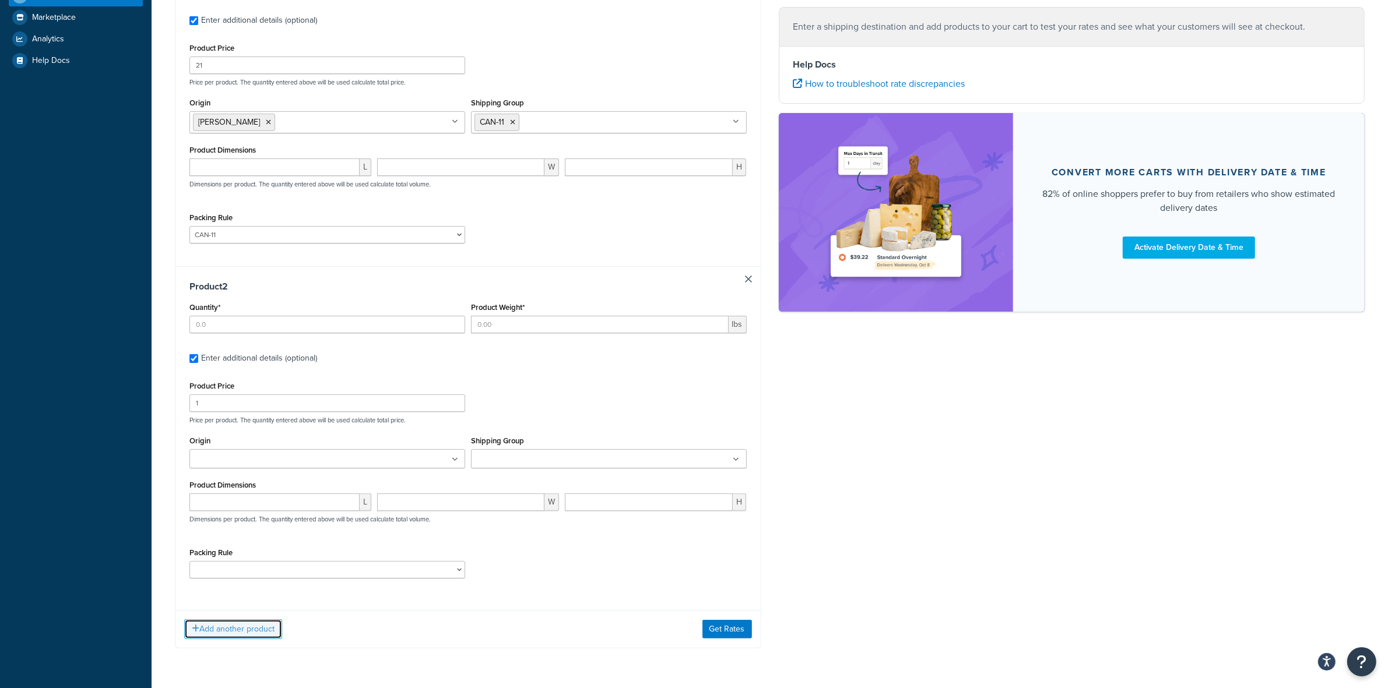
scroll to position [291, 0]
click at [240, 327] on input "Quantity*" at bounding box center [327, 323] width 276 height 17
type input "4"
type input "1.5"
click at [223, 400] on input "1" at bounding box center [327, 401] width 276 height 17
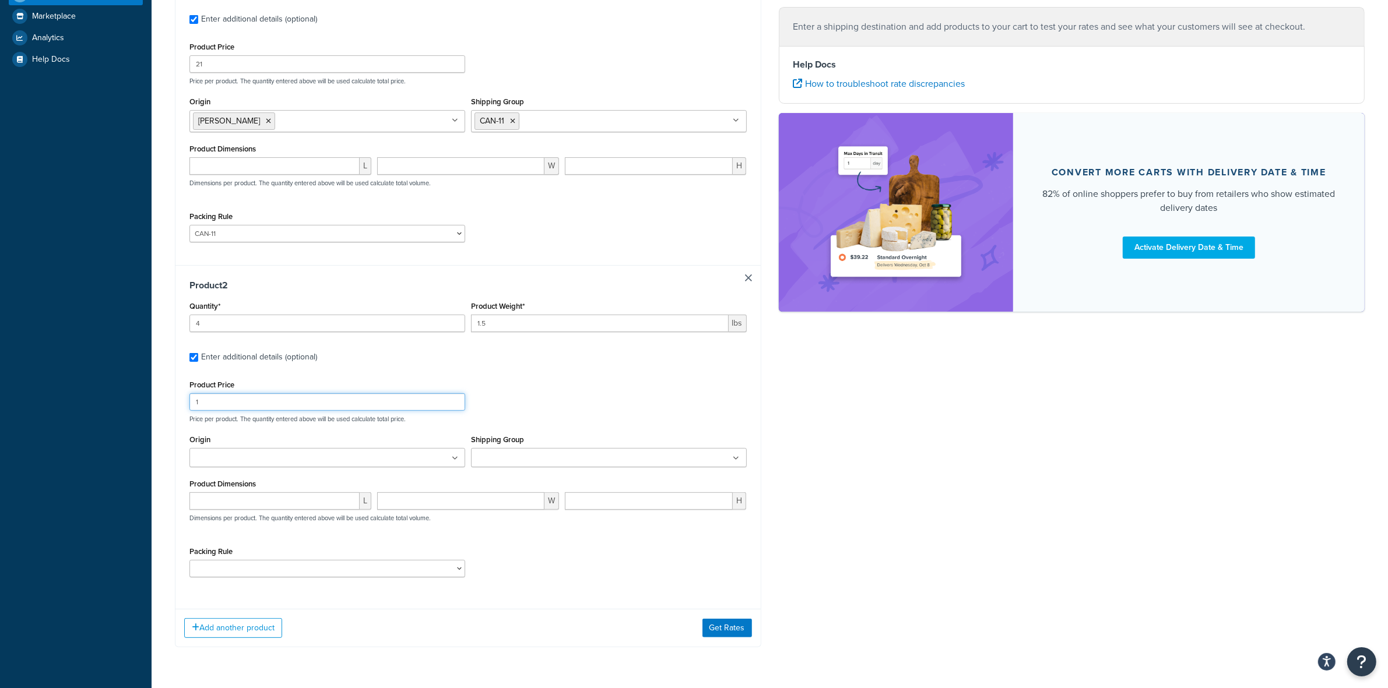
click at [223, 400] on input "1" at bounding box center [327, 401] width 276 height 17
type input "0"
click at [554, 461] on input "Shipping Group" at bounding box center [525, 458] width 103 height 13
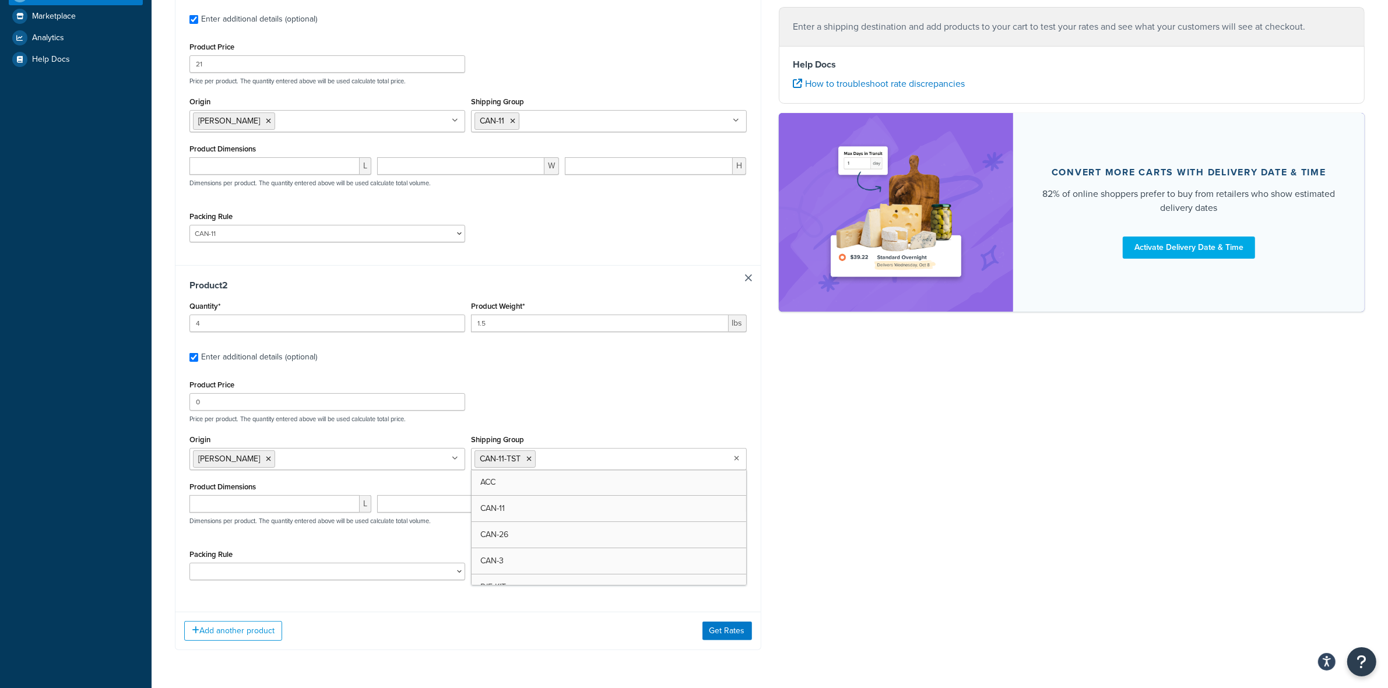
click at [329, 545] on div "Product Price 0 Price per product. The quantity entered above will be used calc…" at bounding box center [467, 483] width 557 height 212
click at [332, 578] on select "ACC-CCK ACC-LIN-CER/HANG ACC-NAIL BRUSH CAN-11 CAN-11-TST CAN-26 CAN-3 DIF-KIT …" at bounding box center [327, 571] width 276 height 17
select select "81543"
click at [189, 565] on select "ACC-CCK ACC-LIN-CER/HANG ACC-NAIL BRUSH CAN-11 CAN-11-TST CAN-26 CAN-3 DIF-KIT …" at bounding box center [327, 571] width 276 height 17
click at [258, 639] on button "Add another product" at bounding box center [233, 631] width 98 height 20
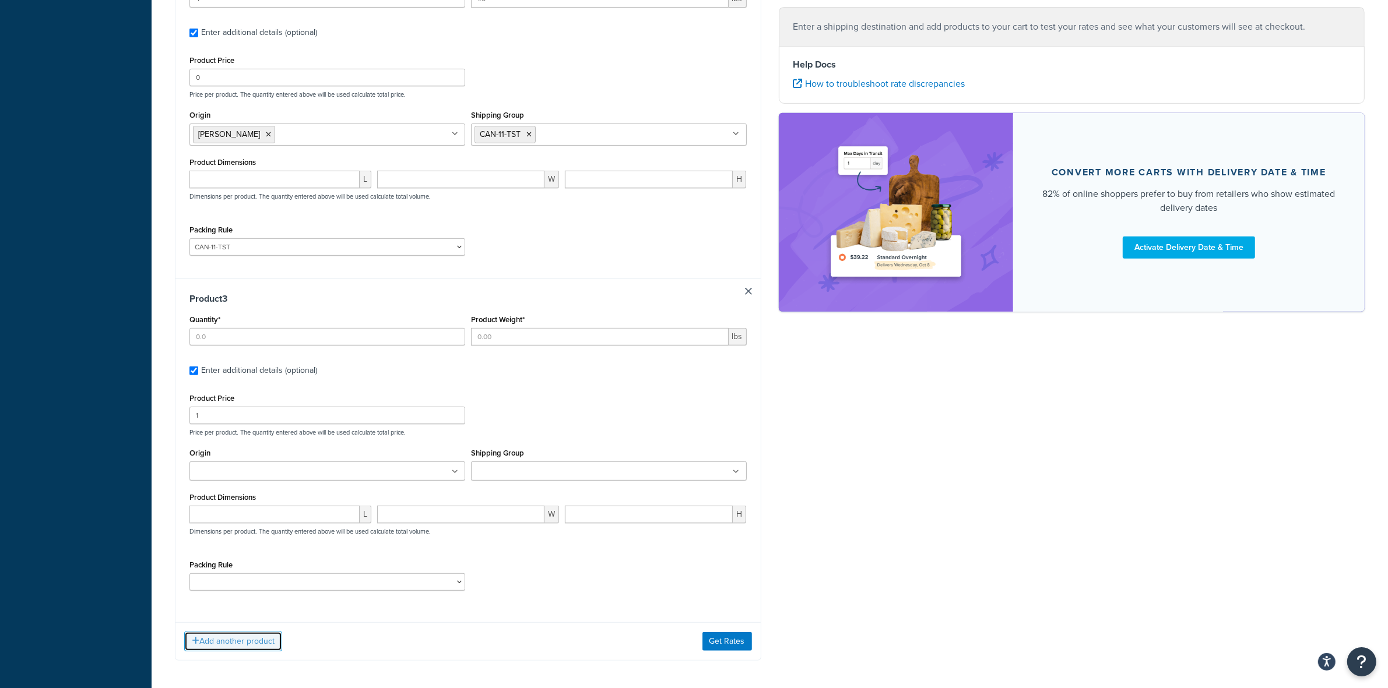
scroll to position [653, 0]
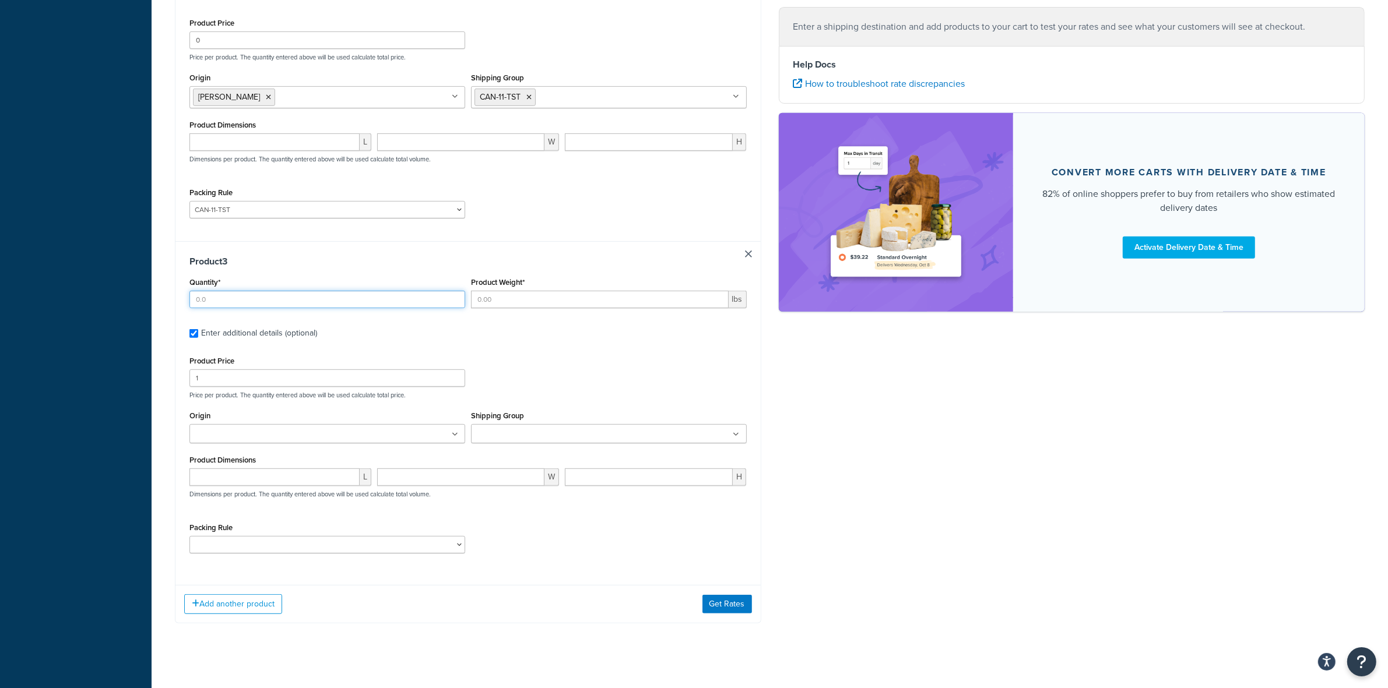
click at [258, 304] on input "Quantity*" at bounding box center [327, 299] width 276 height 17
type input "12"
type input ".33"
type input "10"
click at [647, 438] on ul at bounding box center [609, 433] width 276 height 19
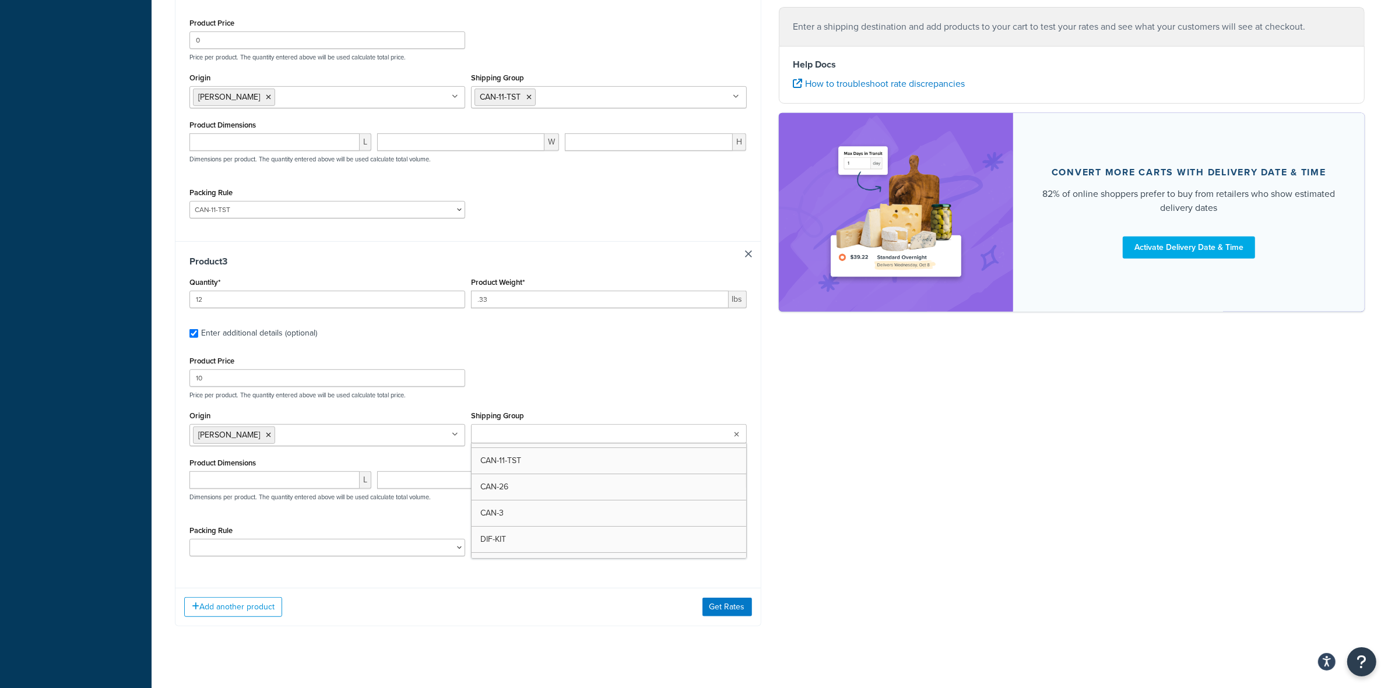
scroll to position [73, 0]
click at [342, 528] on div "Packing Rule ACC-CCK ACC-LIN-CER/HANG ACC-NAIL BRUSH CAN-11 CAN-11-TST CAN-26 C…" at bounding box center [327, 540] width 276 height 34
click at [363, 557] on select "ACC-CCK ACC-LIN-CER/HANG ACC-NAIL BRUSH CAN-11 CAN-11-TST CAN-26 CAN-3 DIF-KIT …" at bounding box center [327, 547] width 276 height 17
select select "77355"
click at [189, 543] on select "ACC-CCK ACC-LIN-CER/HANG ACC-NAIL BRUSH CAN-11 CAN-11-TST CAN-26 CAN-3 DIF-KIT …" at bounding box center [327, 547] width 276 height 17
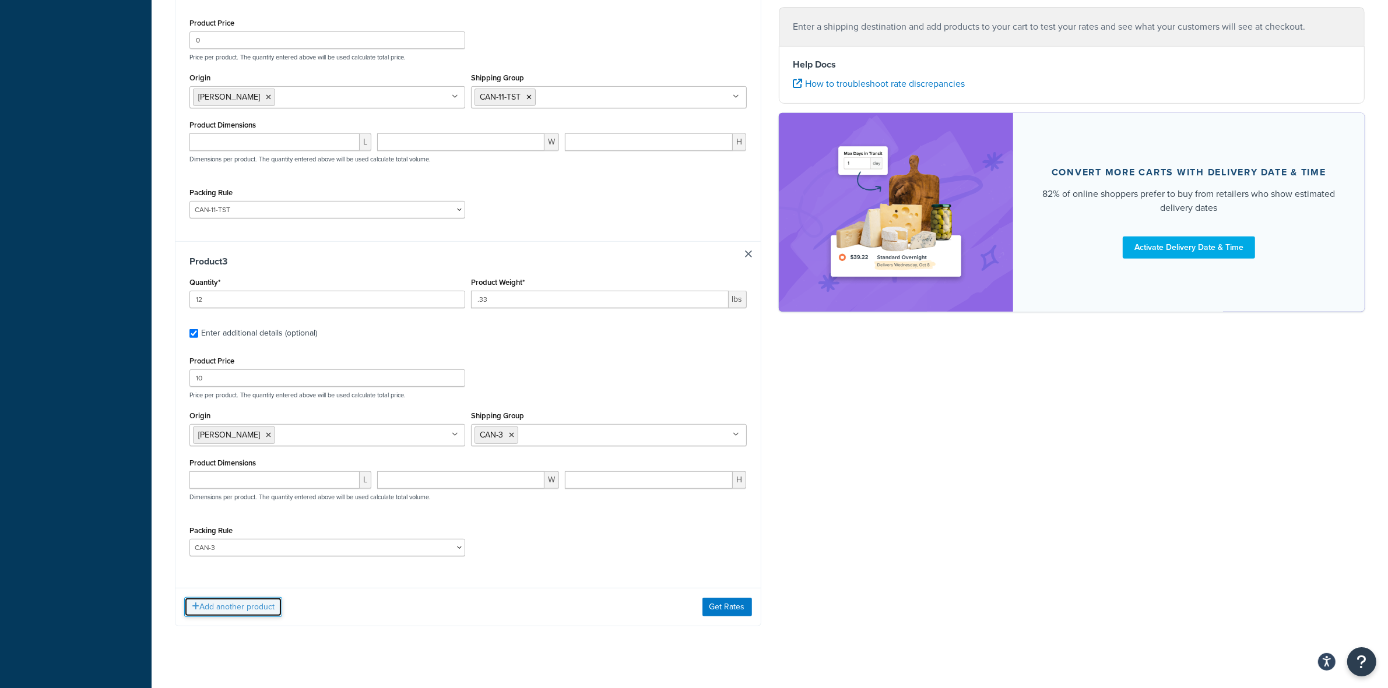
click at [257, 617] on button "Add another product" at bounding box center [233, 607] width 98 height 20
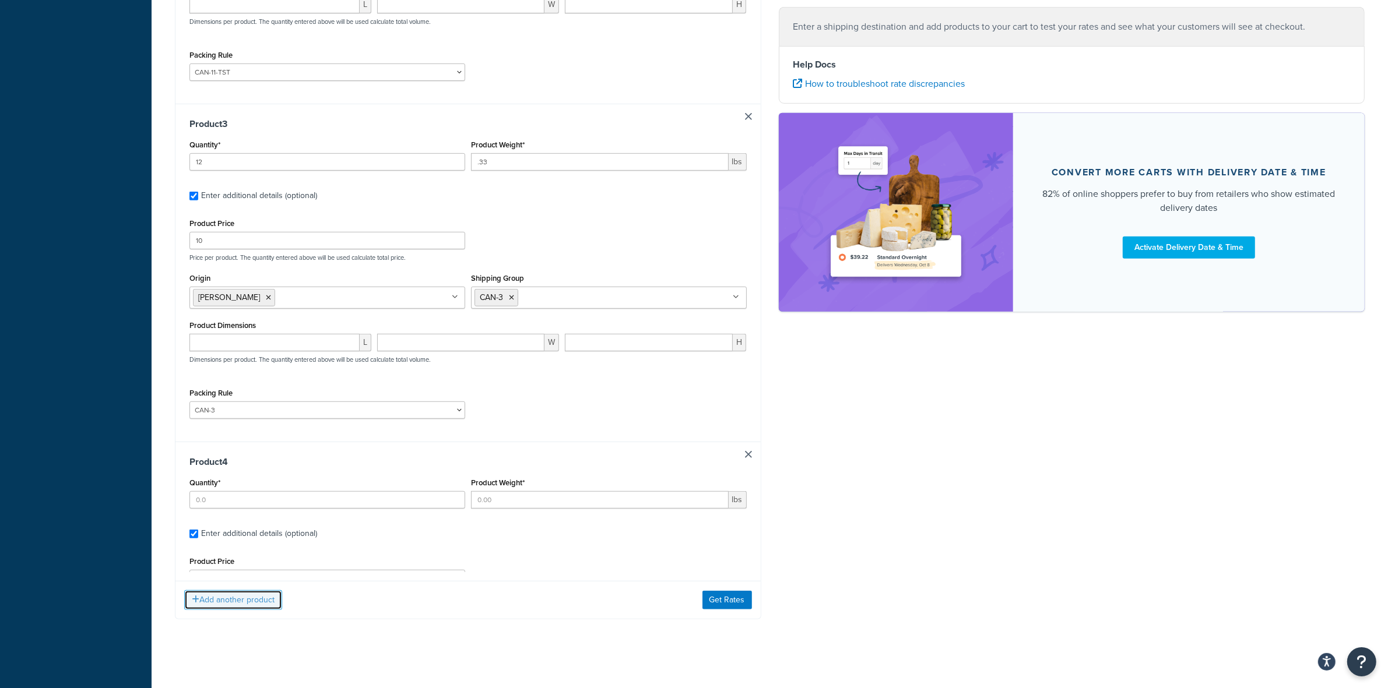
scroll to position [794, 0]
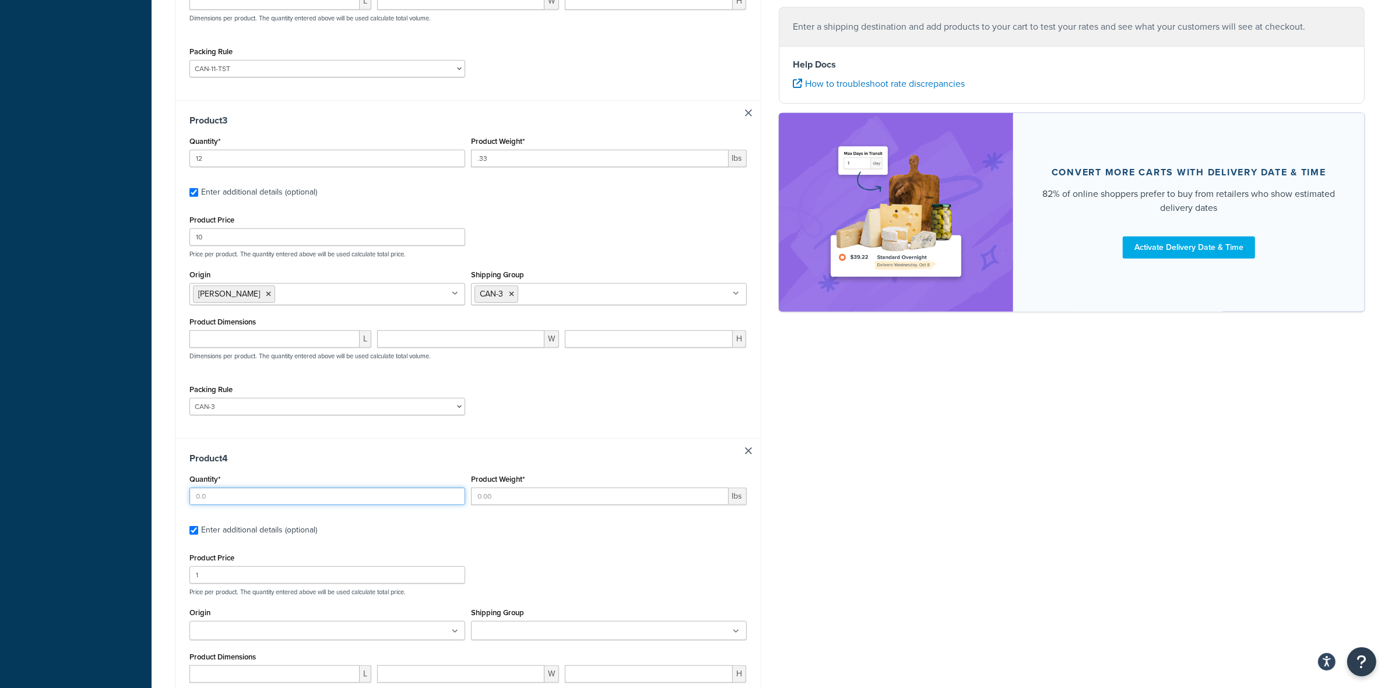
click at [272, 502] on input "Quantity*" at bounding box center [327, 496] width 276 height 17
type input "6"
type input ".65"
type input "12"
click at [571, 641] on ul at bounding box center [609, 630] width 276 height 19
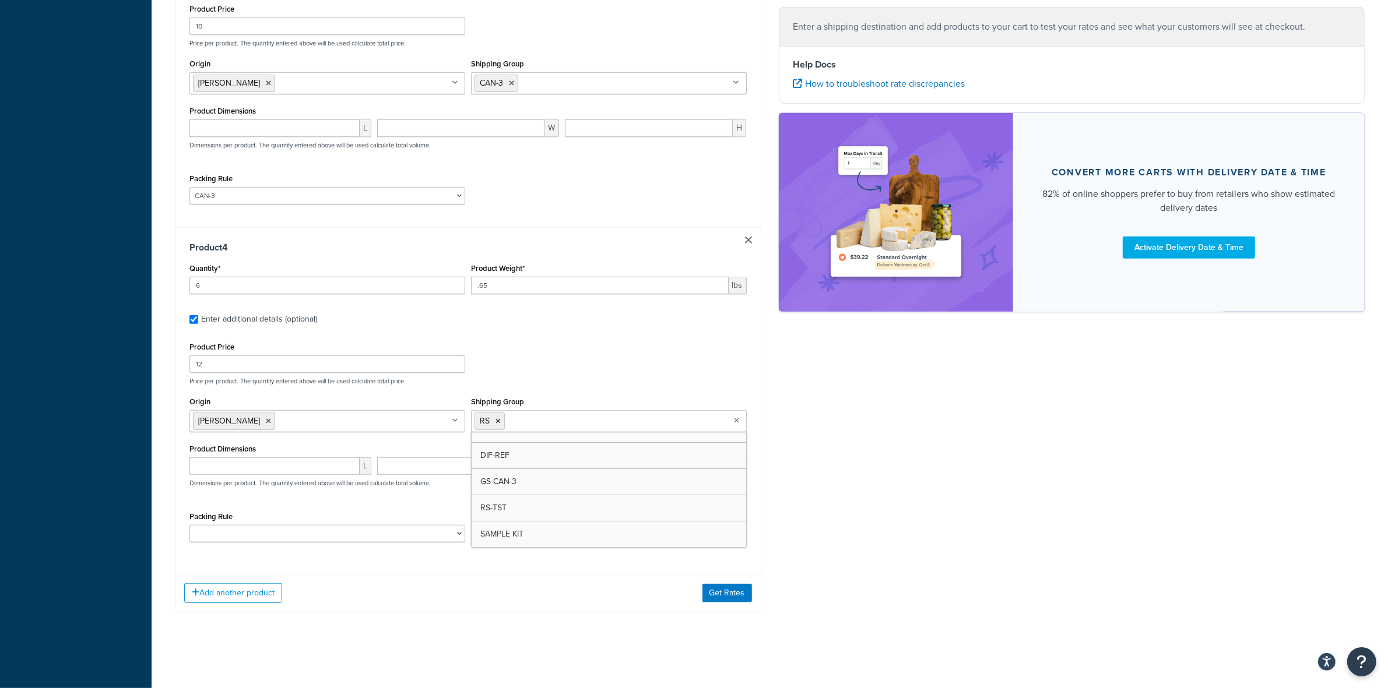
scroll to position [174, 0]
click at [271, 534] on select "ACC-CCK ACC-LIN-CER/HANG ACC-NAIL BRUSH CAN-11 CAN-11-TST CAN-26 CAN-3 DIF-KIT …" at bounding box center [327, 533] width 276 height 17
select select "77359"
click at [189, 525] on select "ACC-CCK ACC-LIN-CER/HANG ACC-NAIL BRUSH CAN-11 CAN-11-TST CAN-26 CAN-3 DIF-KIT …" at bounding box center [327, 533] width 276 height 17
click at [732, 585] on button "Get Rates" at bounding box center [727, 593] width 50 height 19
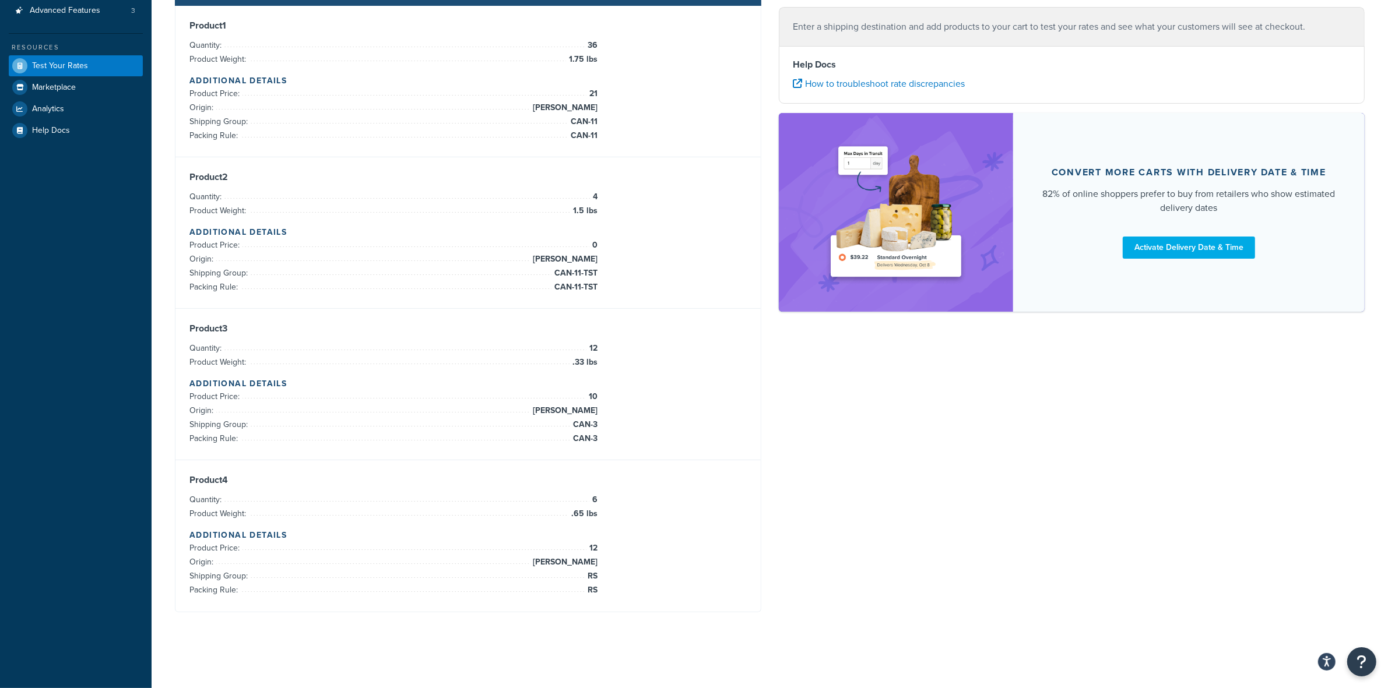
click at [724, 612] on div at bounding box center [467, 612] width 585 height 0
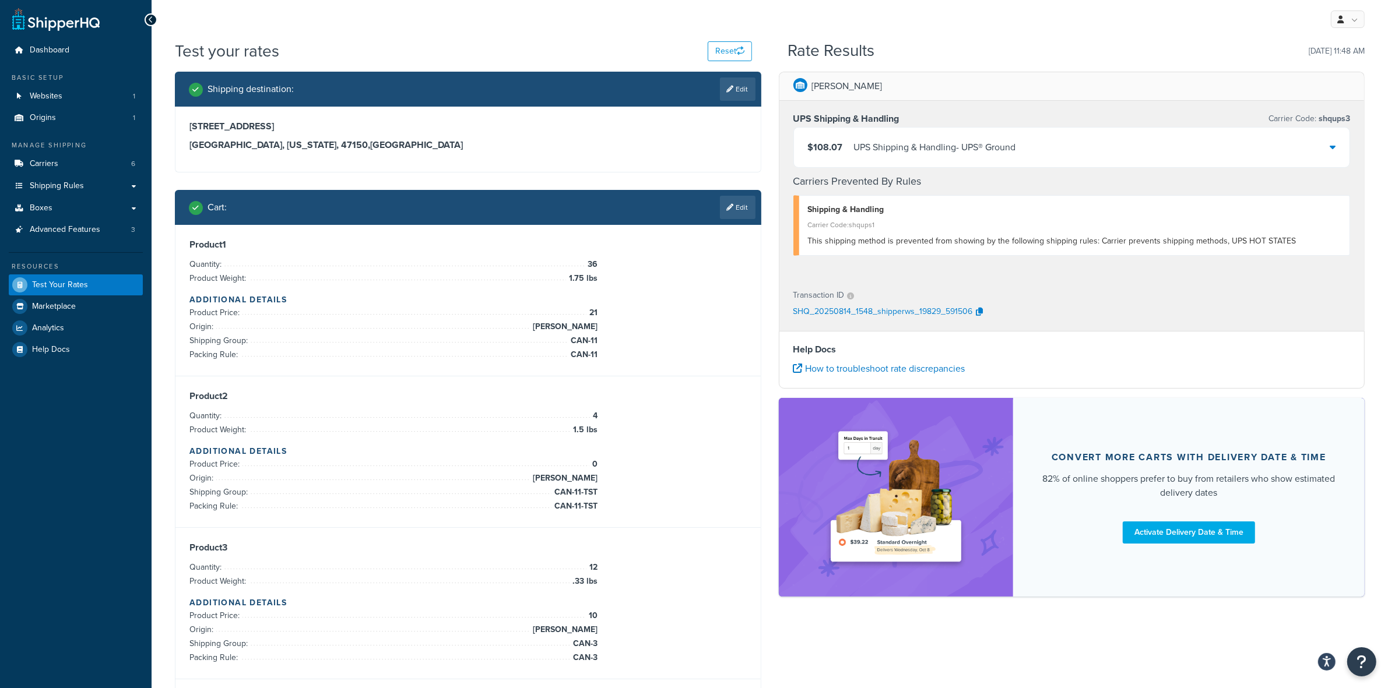
scroll to position [0, 0]
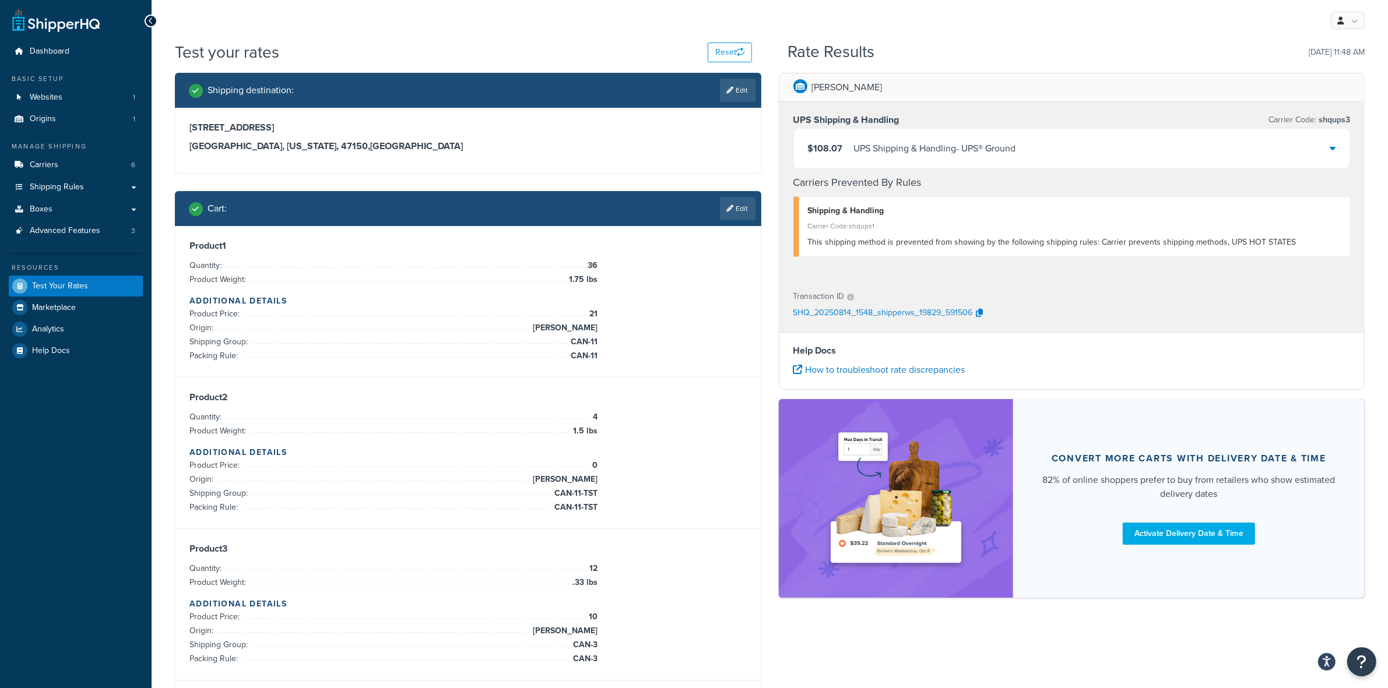
click at [1036, 147] on div "$108.07 UPS Shipping & Handling - UPS® Ground" at bounding box center [1072, 149] width 556 height 40
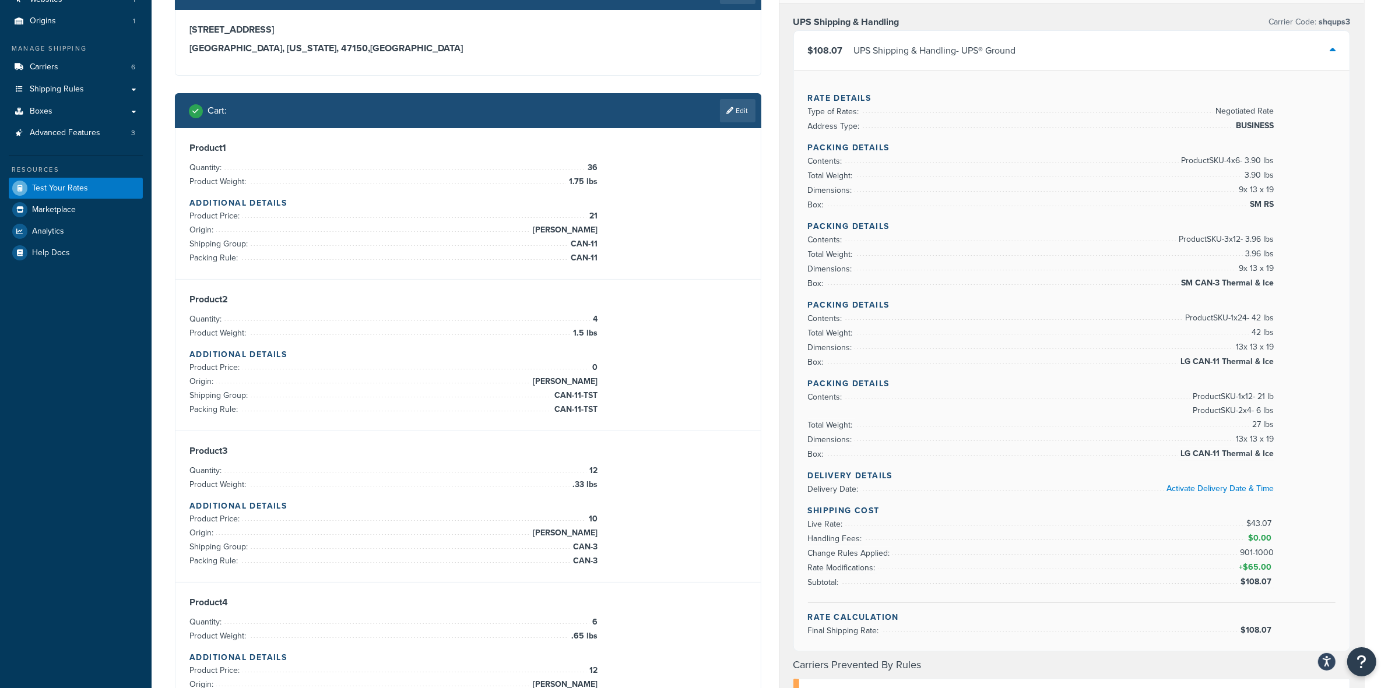
scroll to position [73, 0]
